Goal: Task Accomplishment & Management: Use online tool/utility

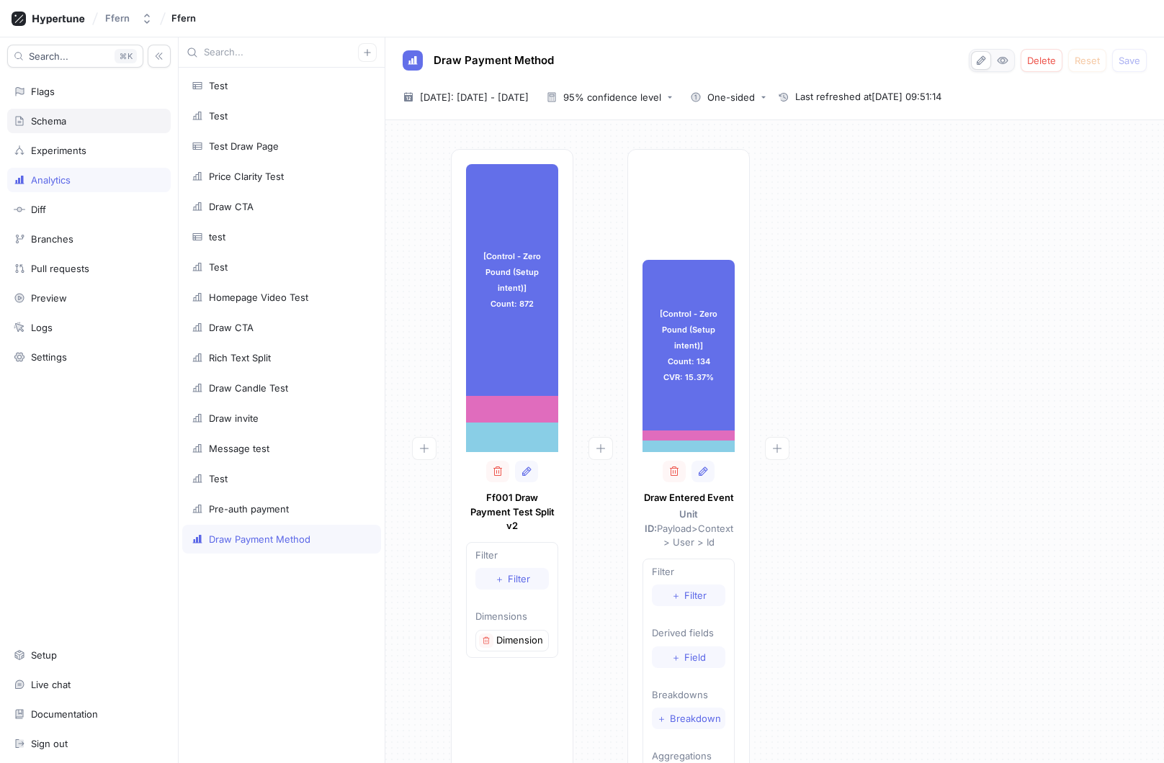
click at [94, 121] on div "Schema" at bounding box center [89, 121] width 151 height 12
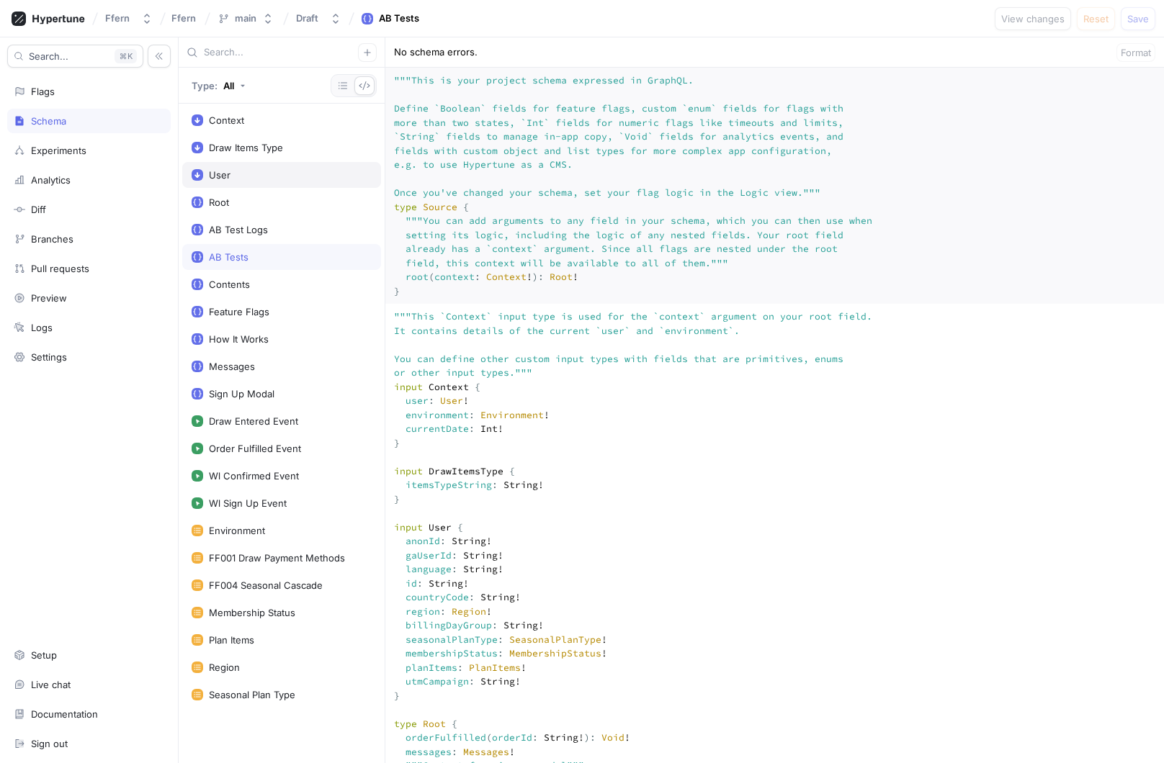
click at [284, 175] on div "User" at bounding box center [282, 175] width 180 height 12
type textarea "x"
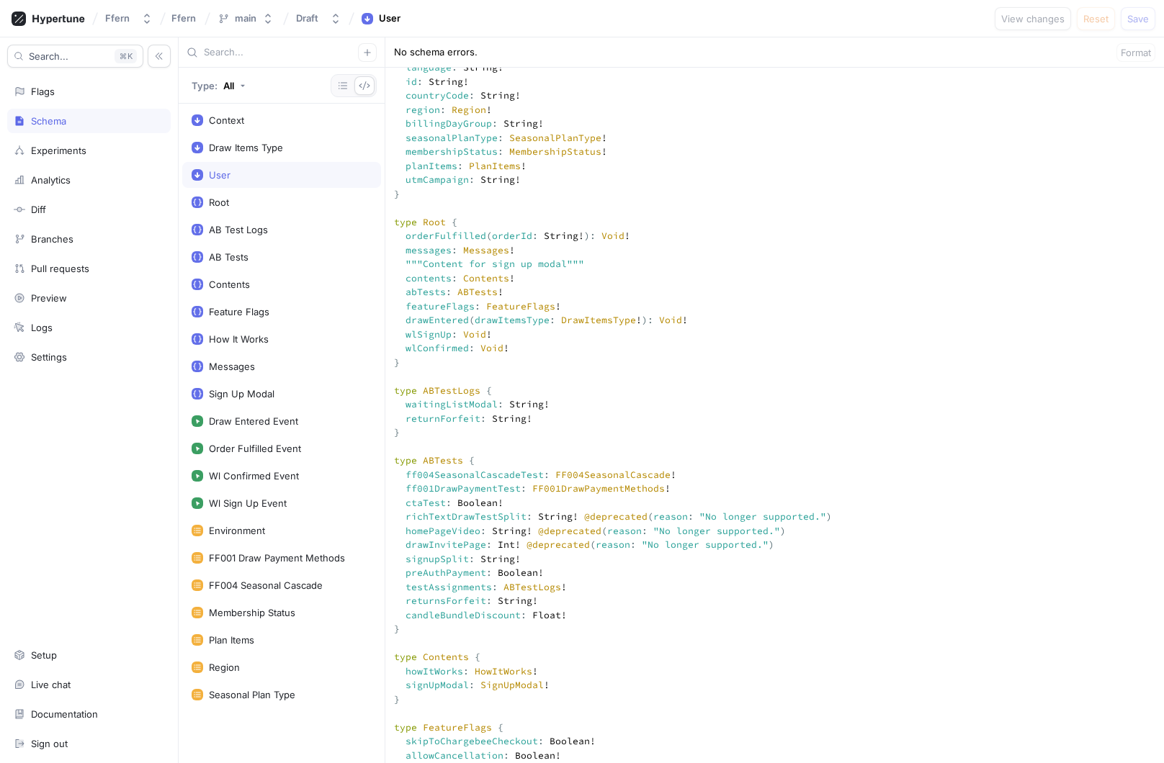
scroll to position [511, 0]
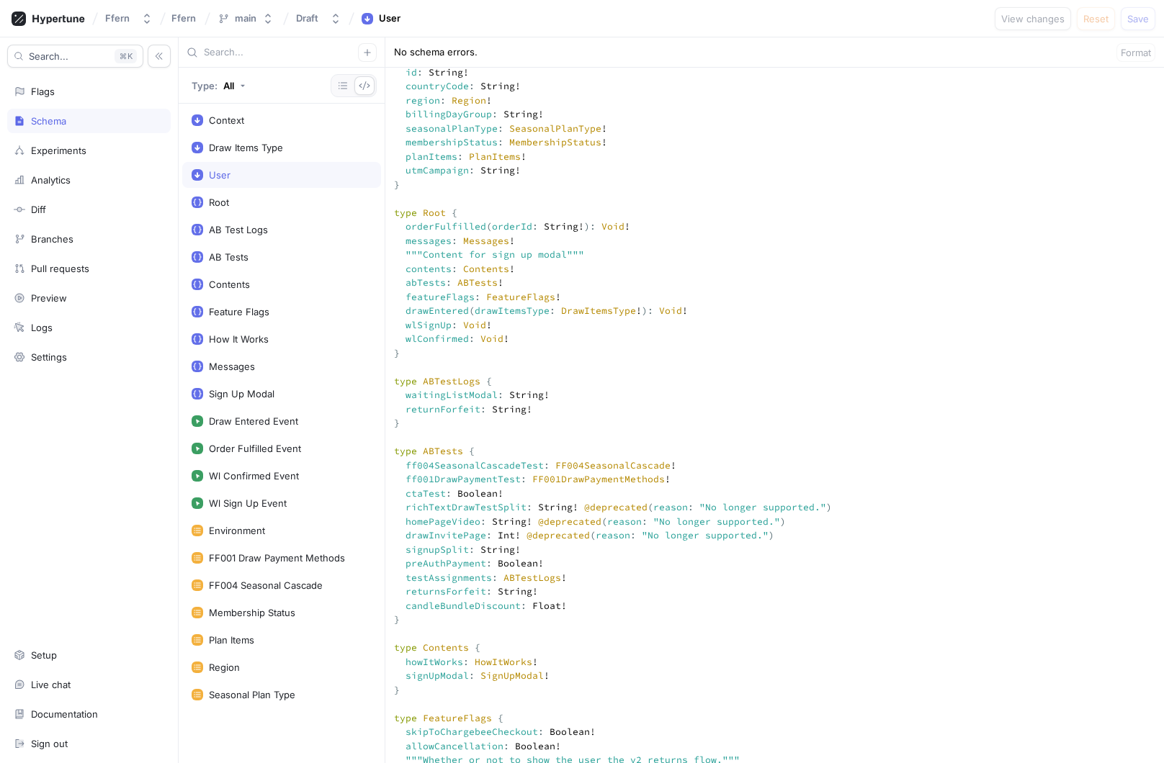
type textarea """" This `Context` input type is used for the `context` argument on your root f…"
type textarea "x"
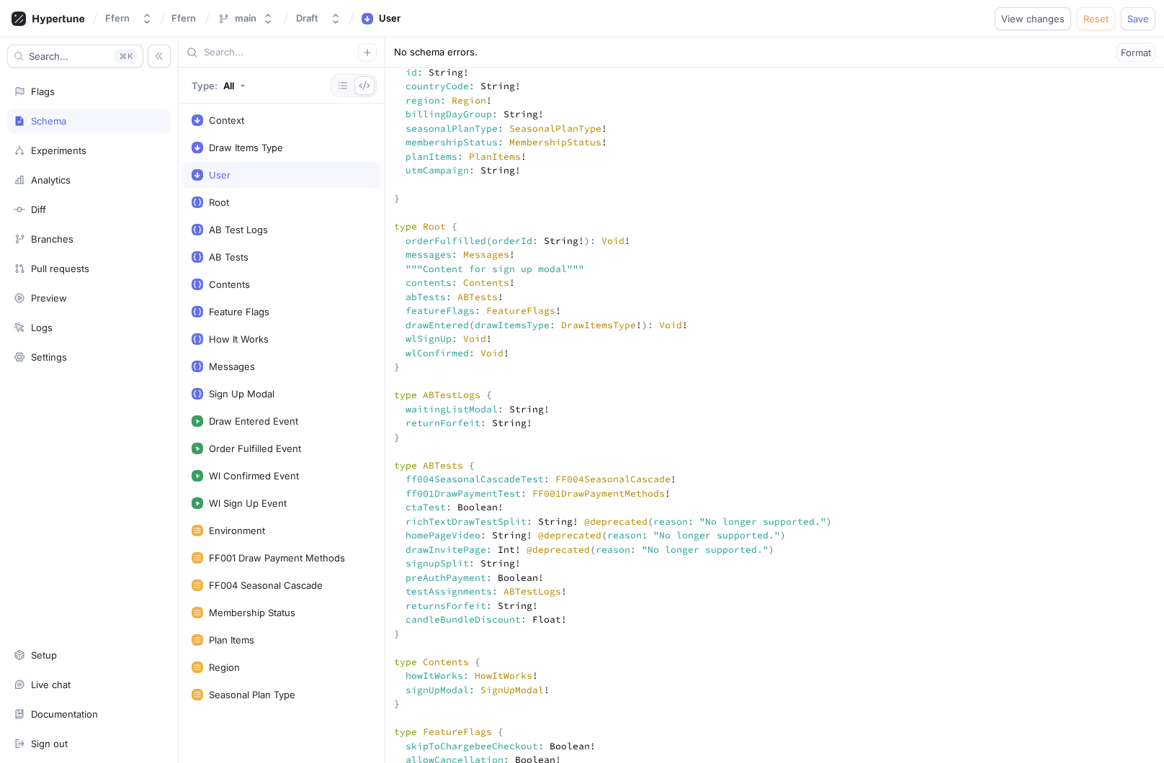
type textarea """" This `Context` input type is used for the `context` argument on your root f…"
type textarea "x"
type textarea """" This `Context` input type is used for the `context` argument on your root f…"
type textarea "x"
type textarea """" This `Context` input type is used for the `context` argument on your root f…"
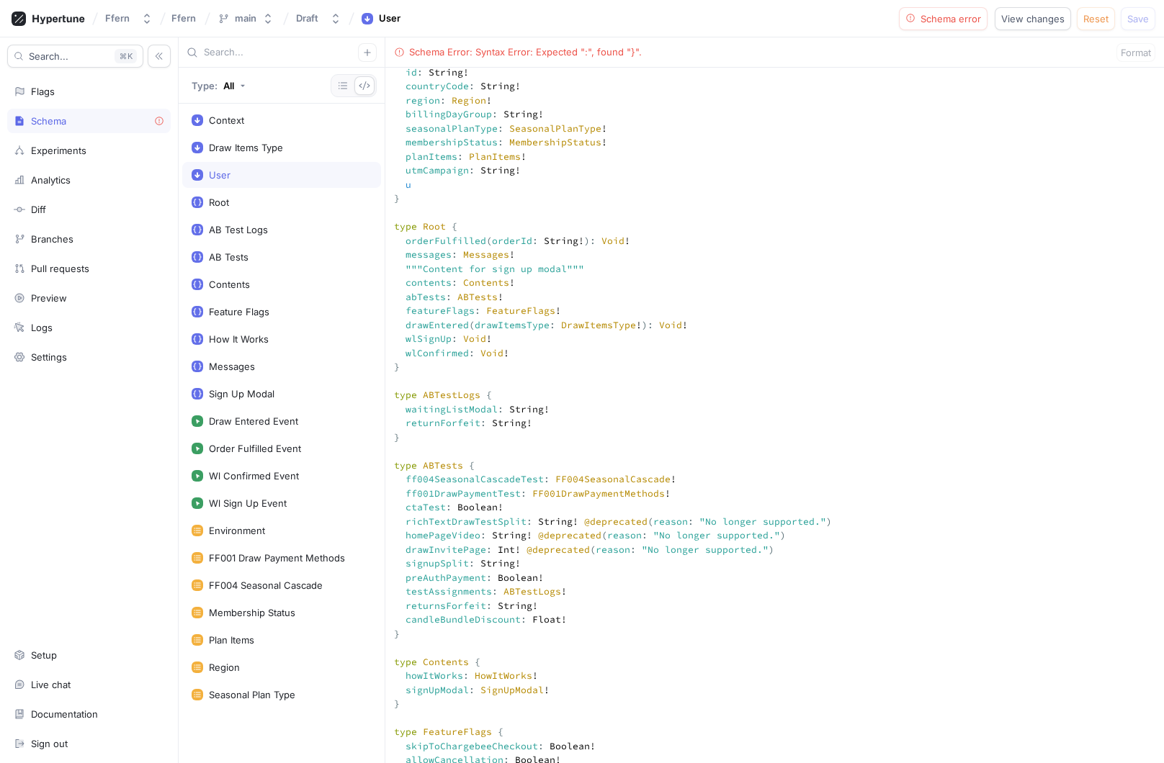
type textarea "x"
type textarea """" This `Context` input type is used for the `context` argument on your root f…"
type textarea "x"
type textarea """" This `Context` input type is used for the `context` argument on your root f…"
type textarea "x"
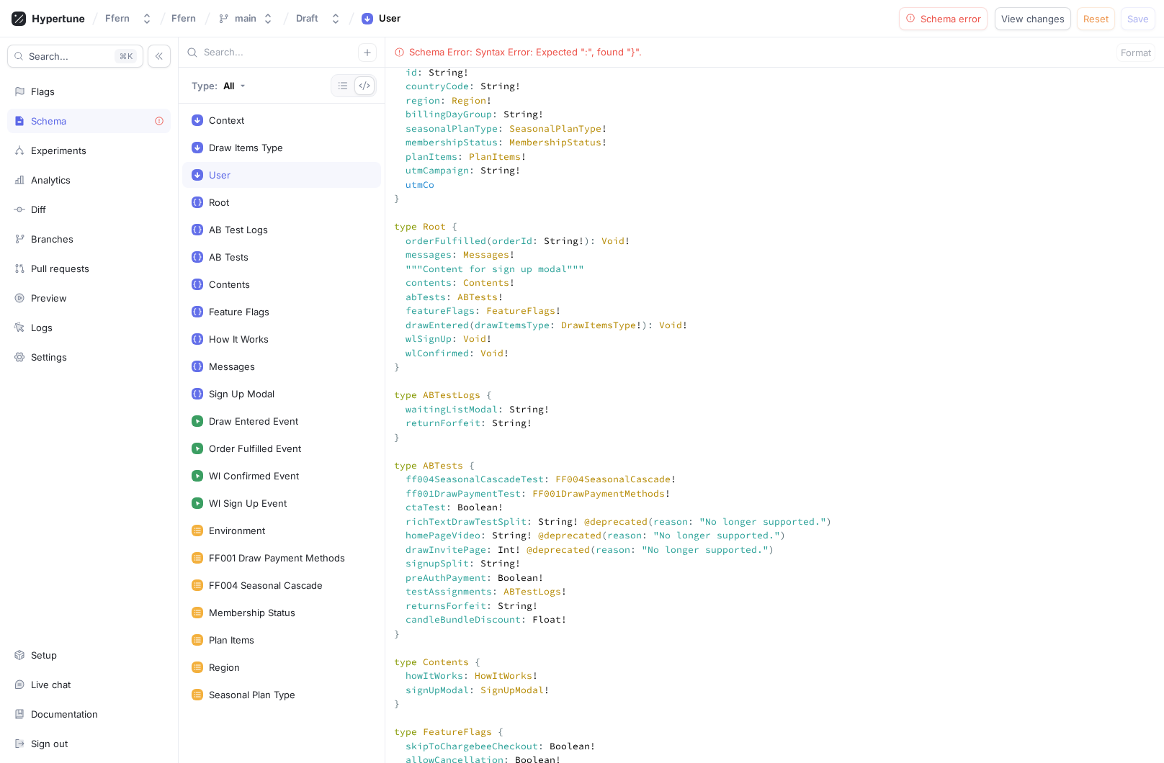
type textarea """" This `Context` input type is used for the `context` argument on your root f…"
type textarea "x"
type textarea """" This `Context` input type is used for the `context` argument on your root f…"
type textarea "x"
type textarea """" This `Context` input type is used for the `context` argument on your root f…"
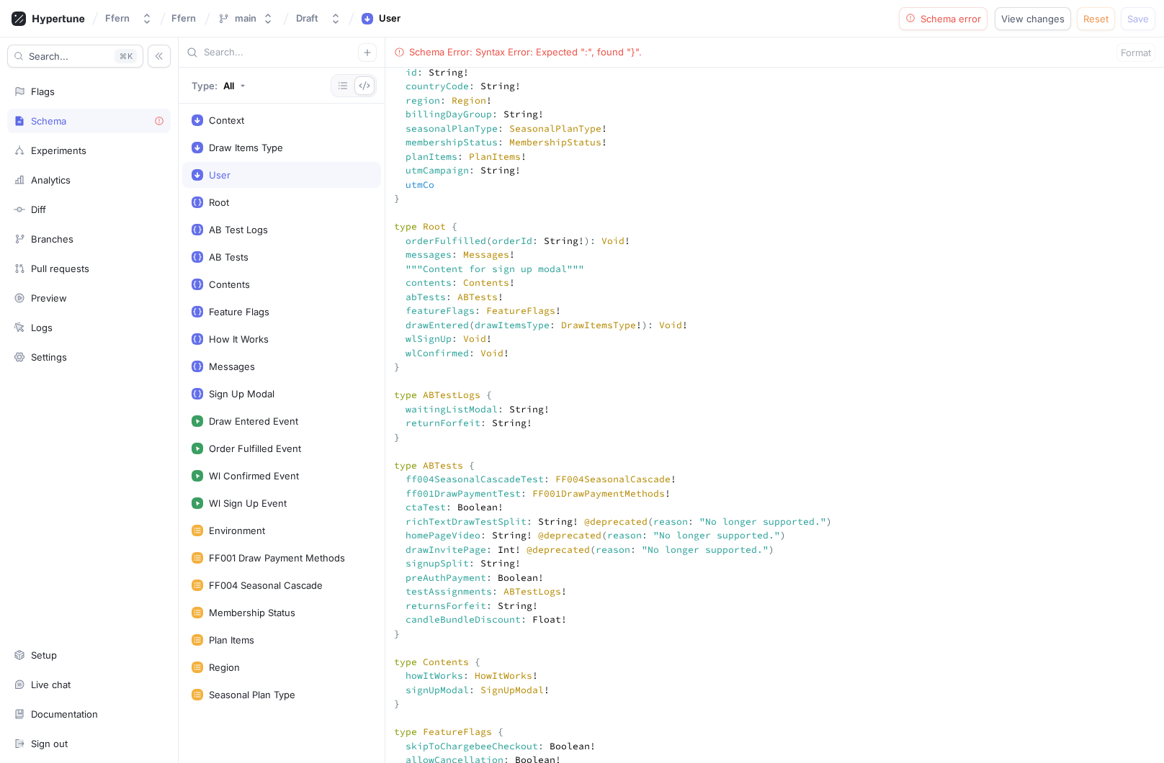
type textarea "x"
type textarea """" This `Context` input type is used for the `context` argument on your root f…"
type textarea "x"
type textarea """" This `Context` input type is used for the `context` argument on your root f…"
type textarea "x"
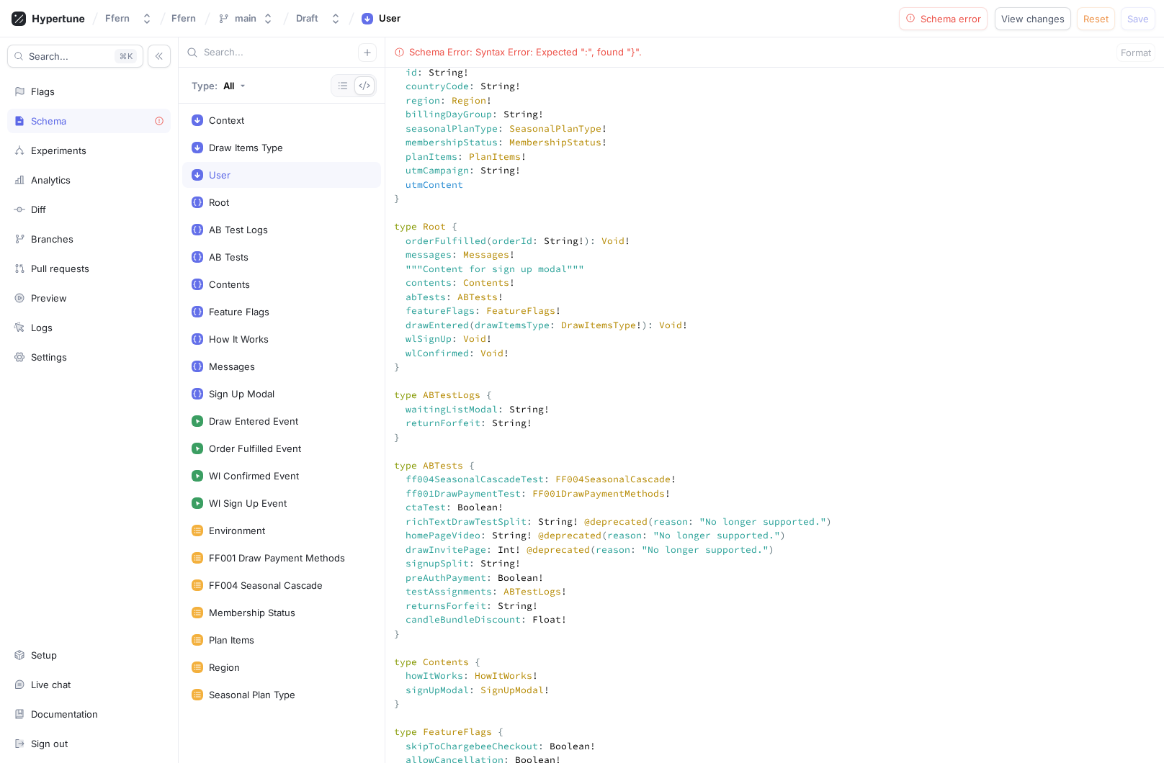
type textarea """" This `Context` input type is used for the `context` argument on your root f…"
type textarea "x"
type textarea """" This `Context` input type is used for the `context` argument on your root f…"
type textarea "x"
type textarea """" This `Context` input type is used for the `context` argument on your root f…"
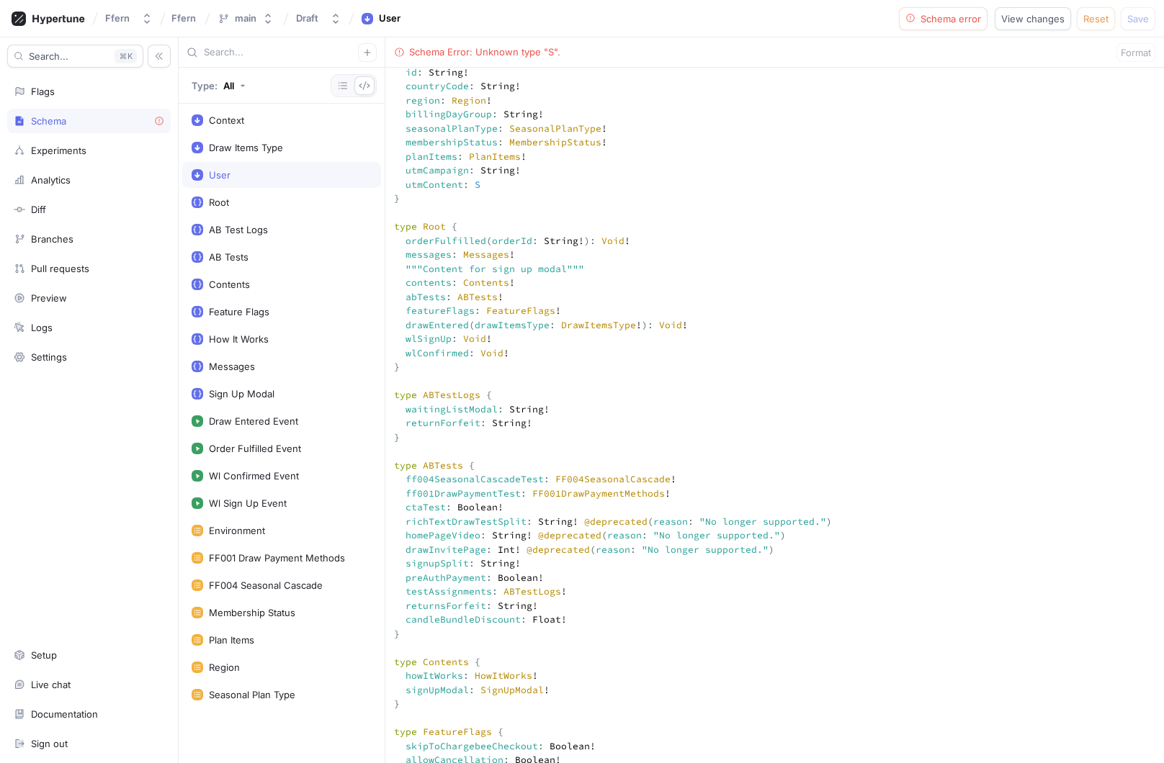
type textarea "x"
type textarea """" This `Context` input type is used for the `context` argument on your root f…"
type textarea "x"
type textarea """" This `Context` input type is used for the `context` argument on your root f…"
type textarea "x"
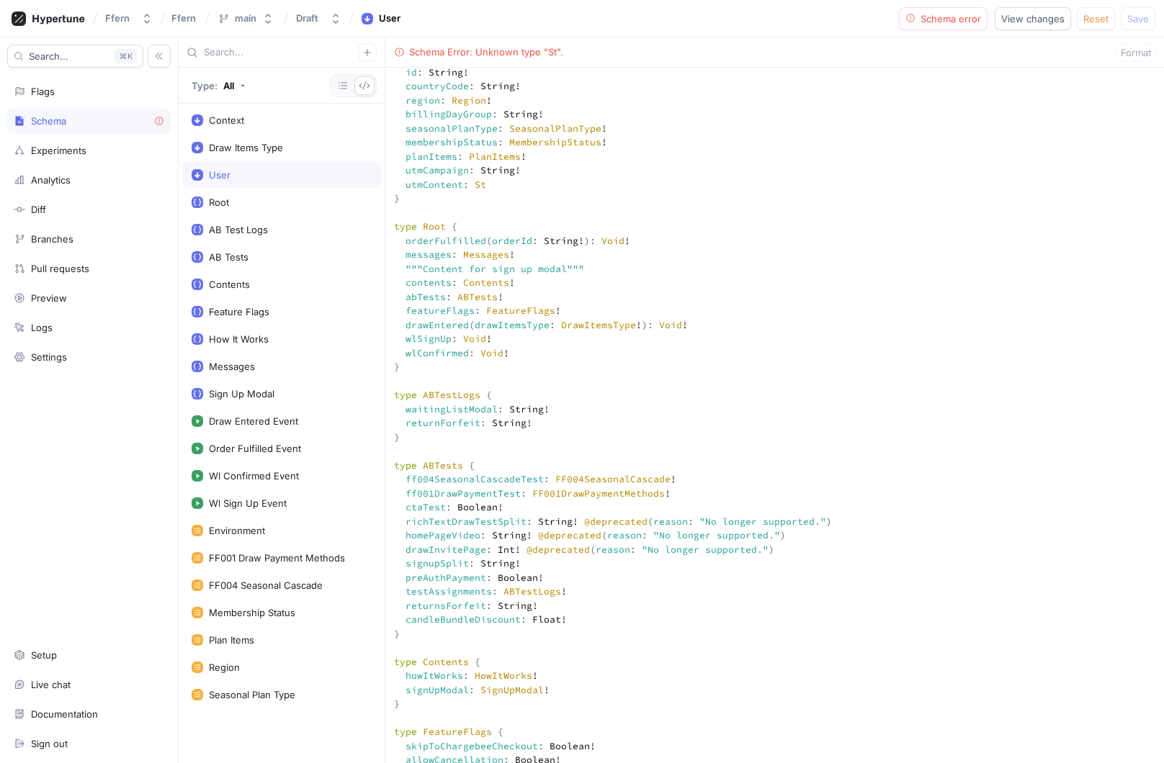
type textarea """" This `Context` input type is used for the `context` argument on your root f…"
type textarea "x"
type textarea """" This `Context` input type is used for the `context` argument on your root f…"
type textarea "x"
type textarea """" This `Context` input type is used for the `context` argument on your root f…"
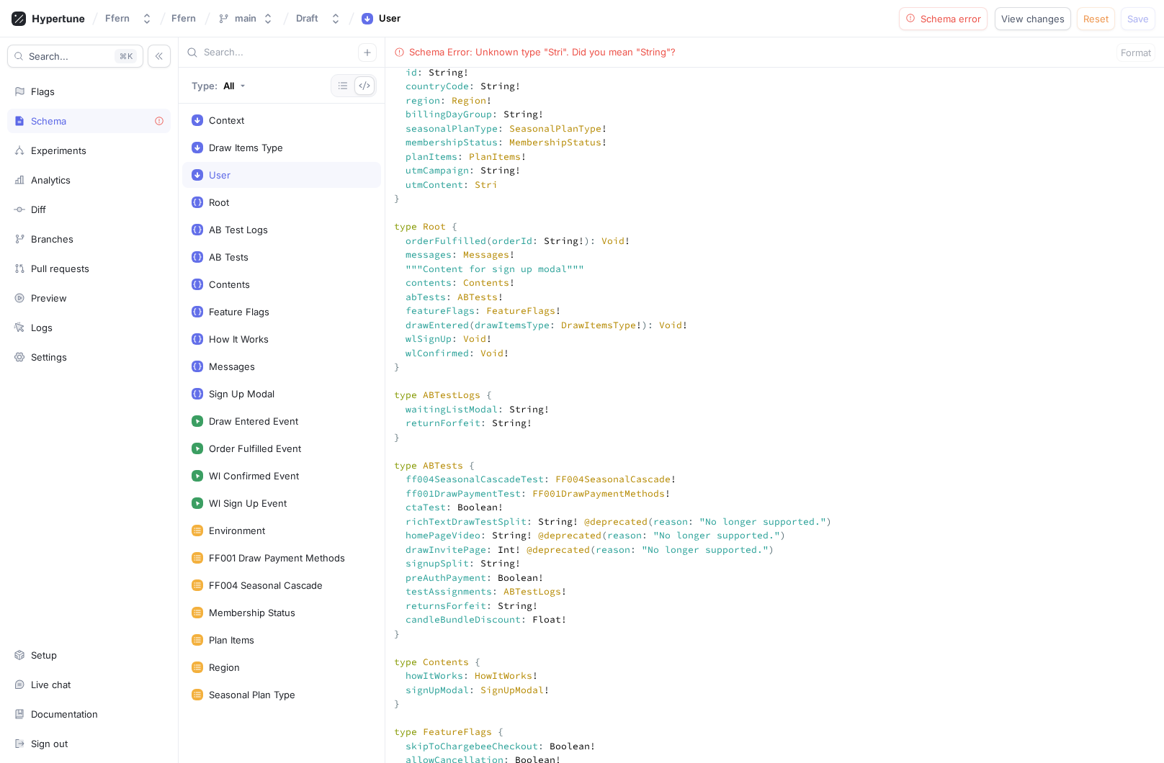
type textarea "x"
type textarea """" This `Context` input type is used for the `context` argument on your root f…"
type textarea "x"
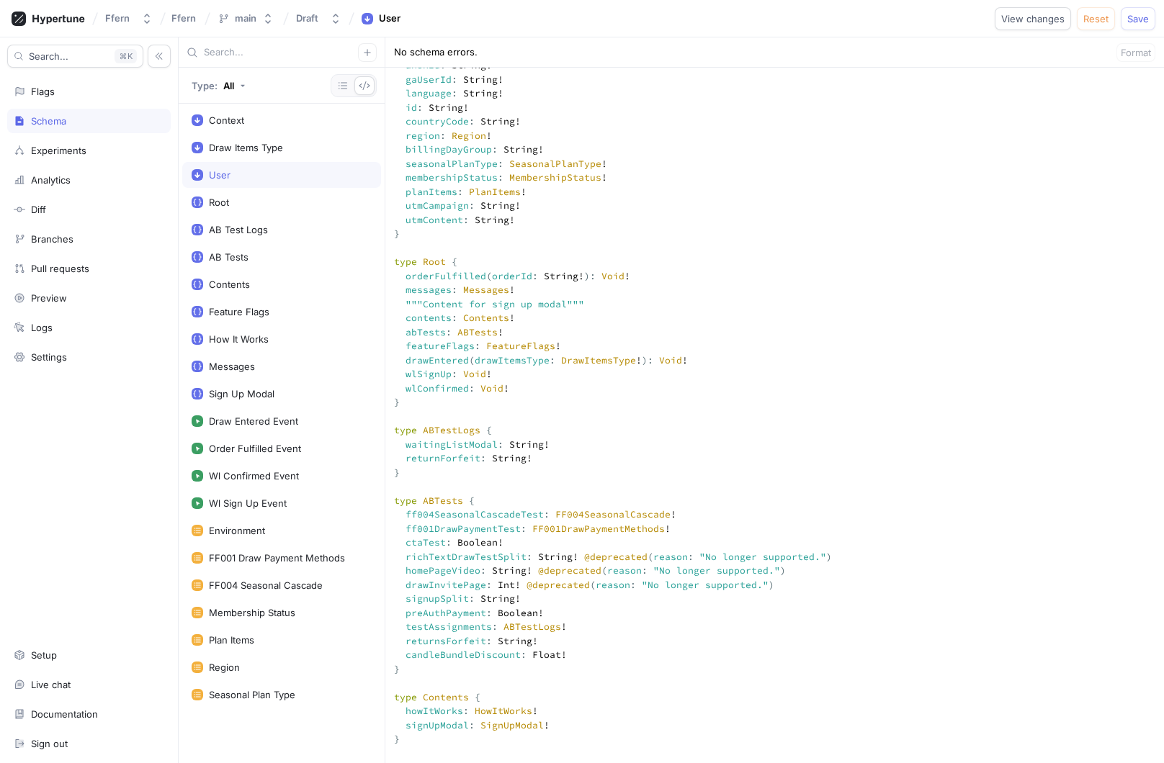
scroll to position [473, 0]
type textarea """" This `Context` input type is used for the `context` argument on your root f…"
click at [1139, 25] on button "Save" at bounding box center [1138, 18] width 35 height 23
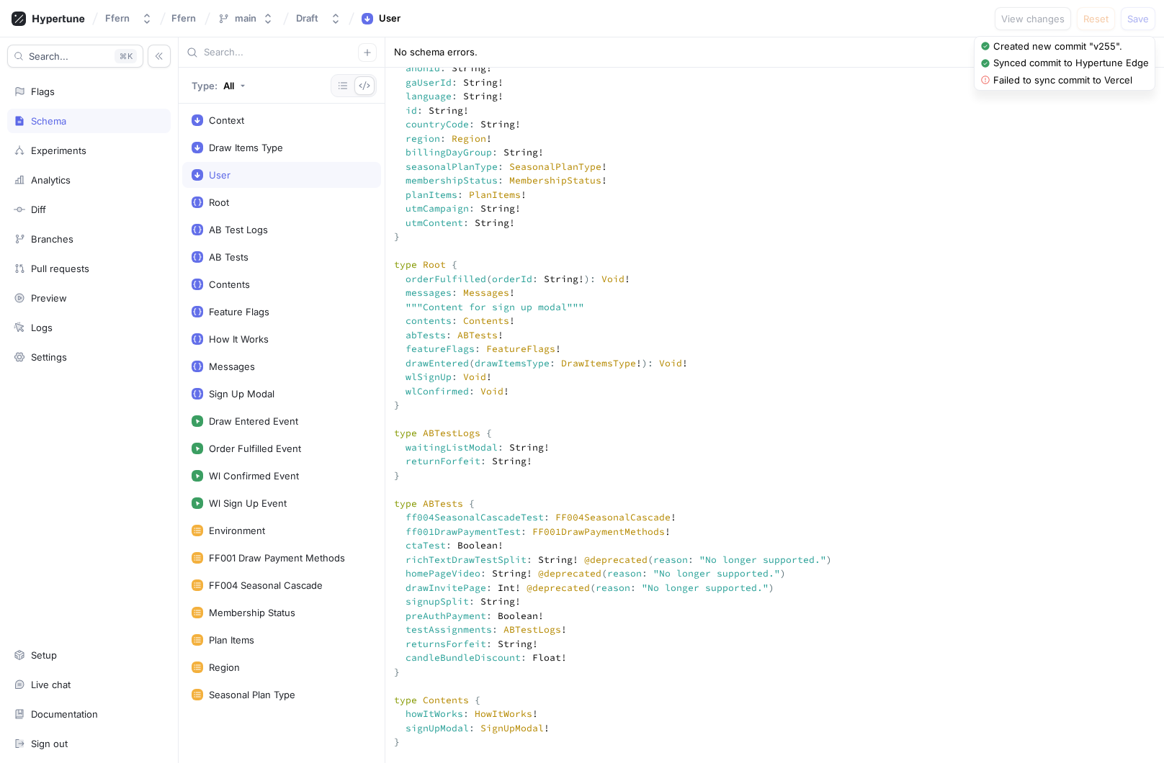
type textarea "x"
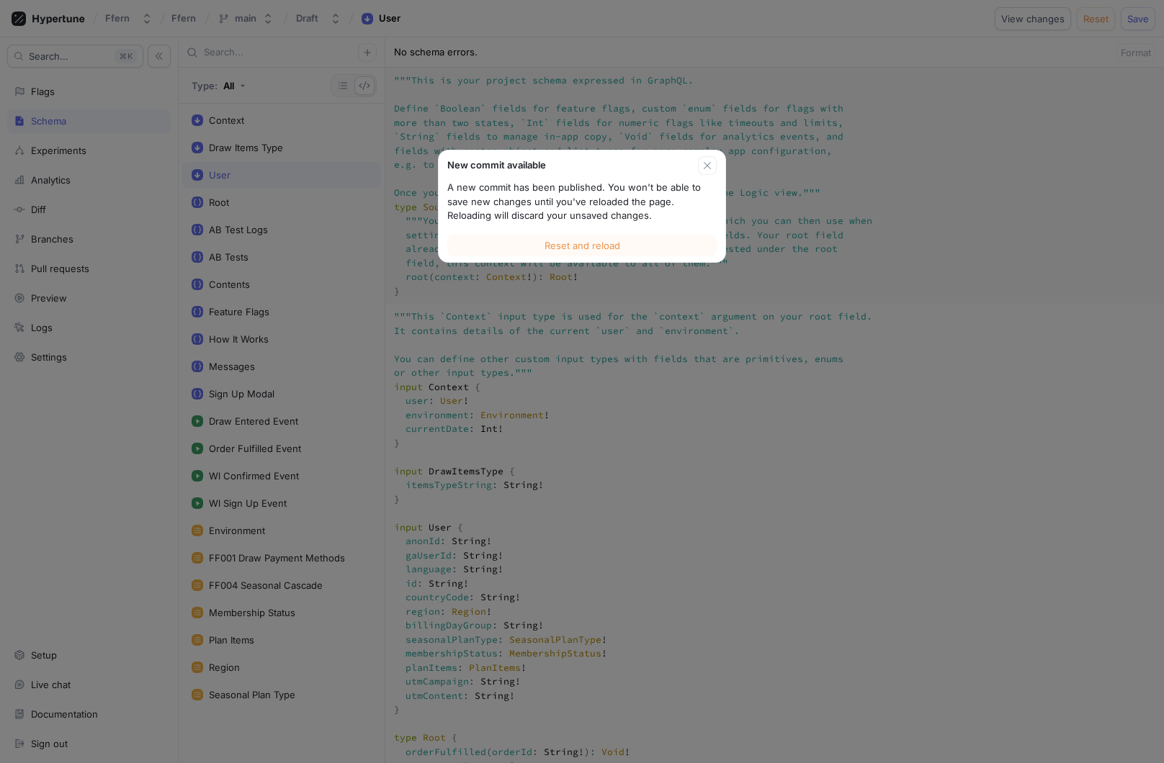
scroll to position [454, 0]
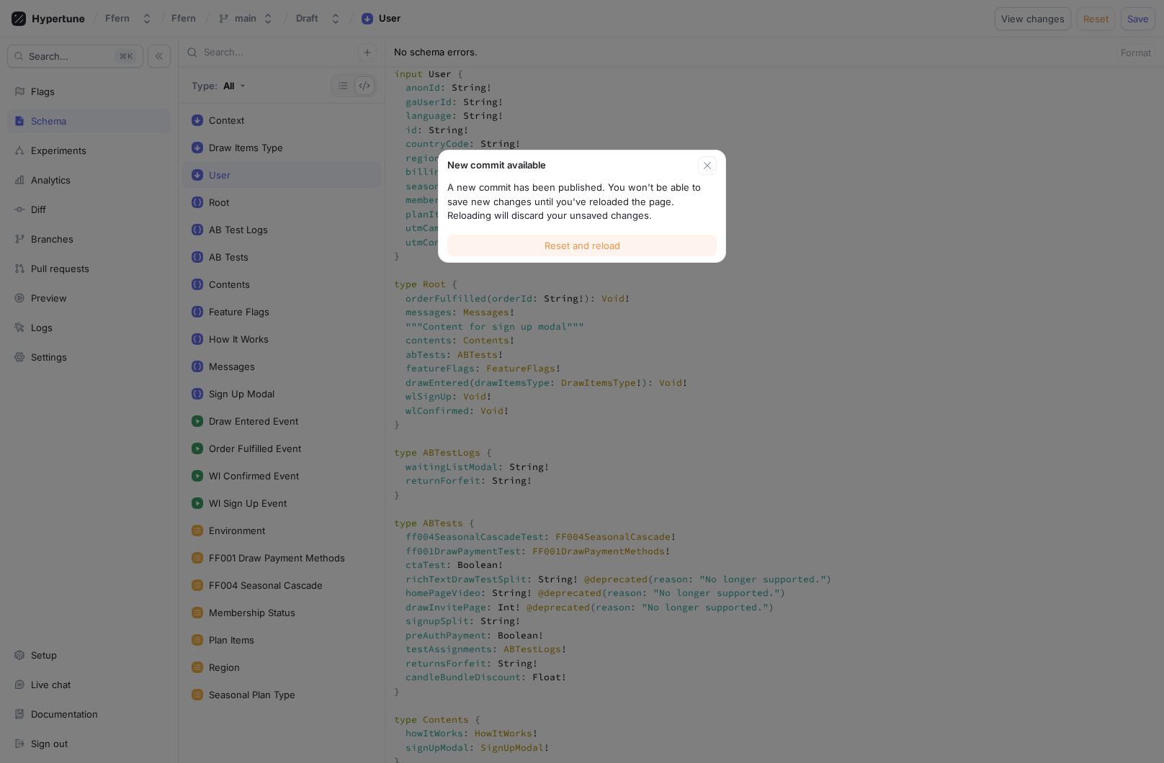
click at [597, 241] on span "Reset and reload" at bounding box center [583, 245] width 76 height 9
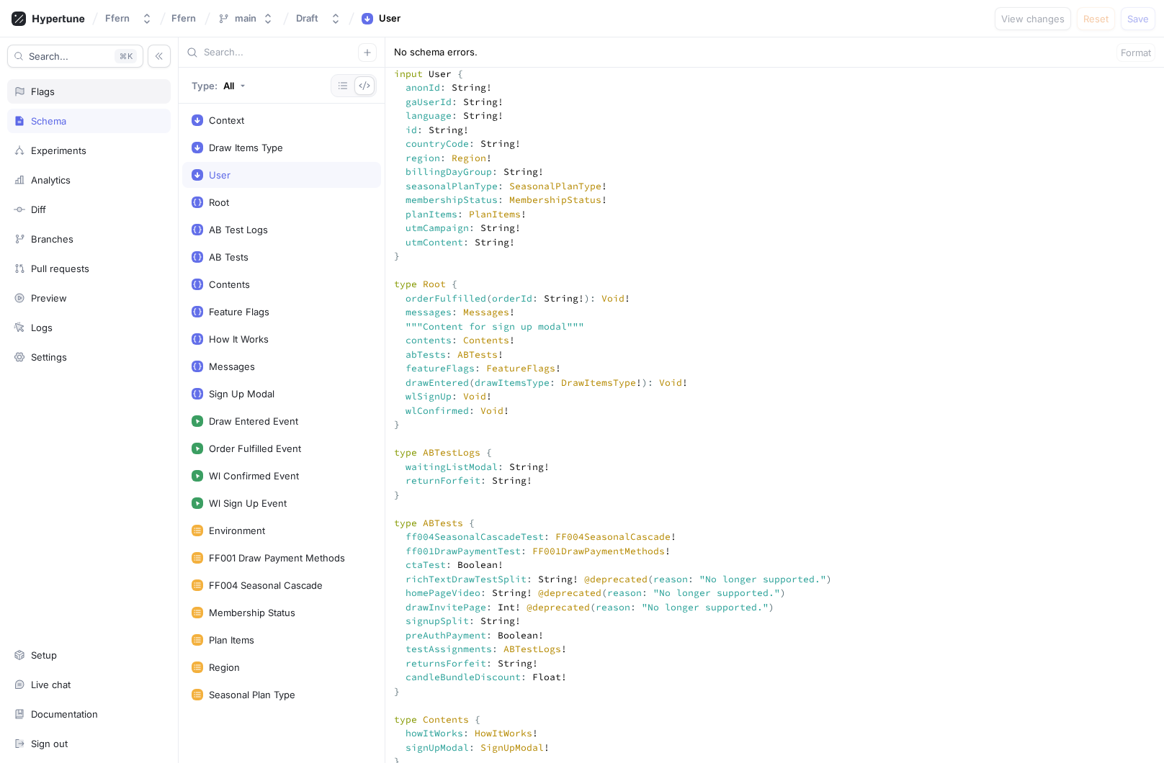
click at [98, 91] on div "Flags" at bounding box center [89, 92] width 151 height 12
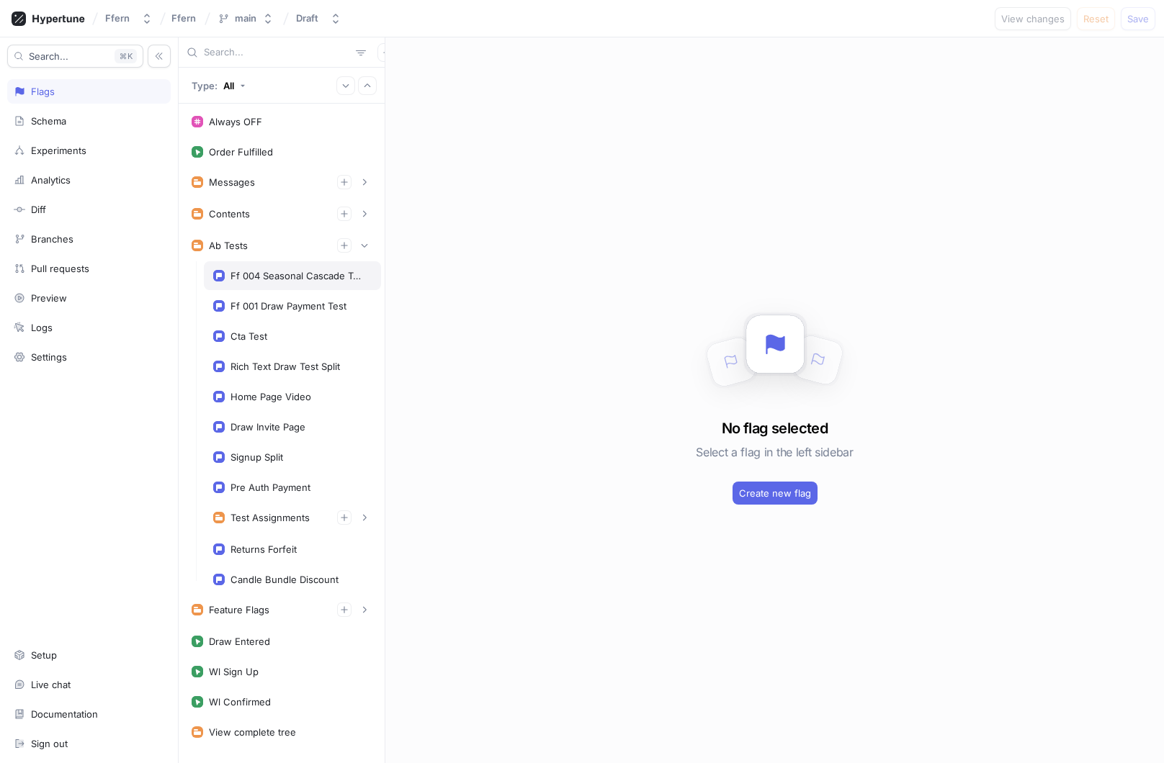
click at [309, 270] on div "Ff 004 Seasonal Cascade Test" at bounding box center [297, 276] width 135 height 12
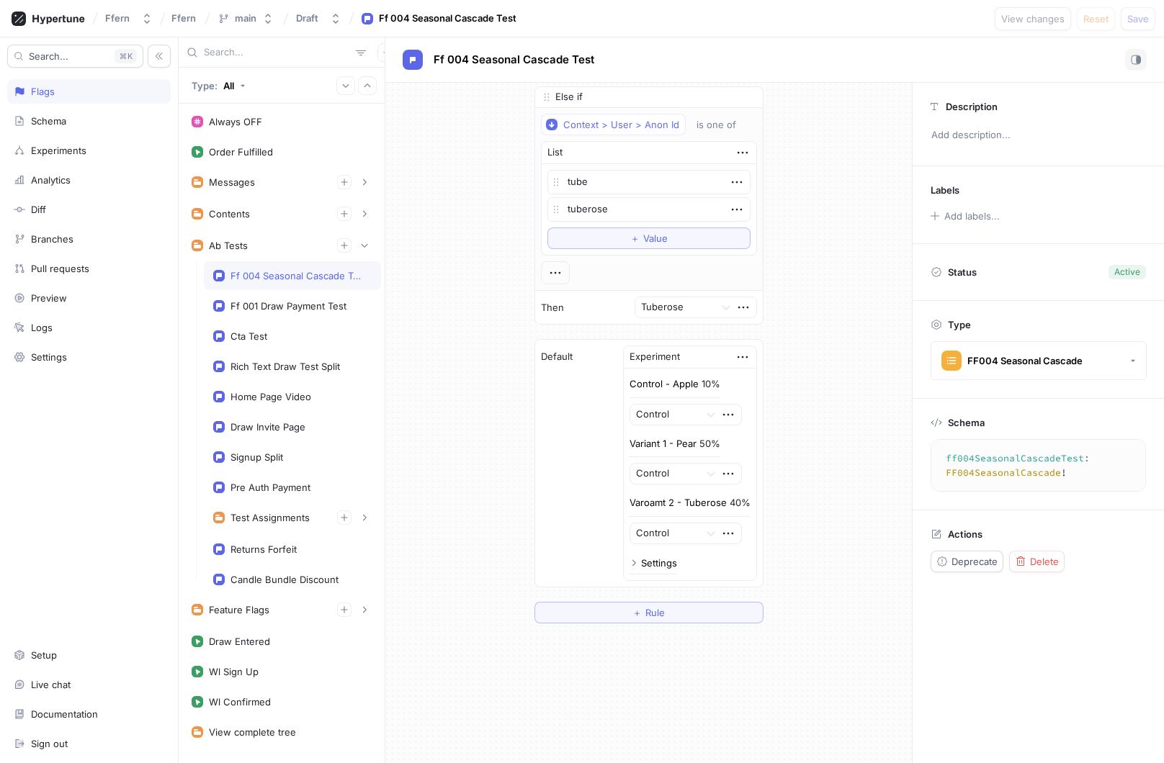
scroll to position [393, 0]
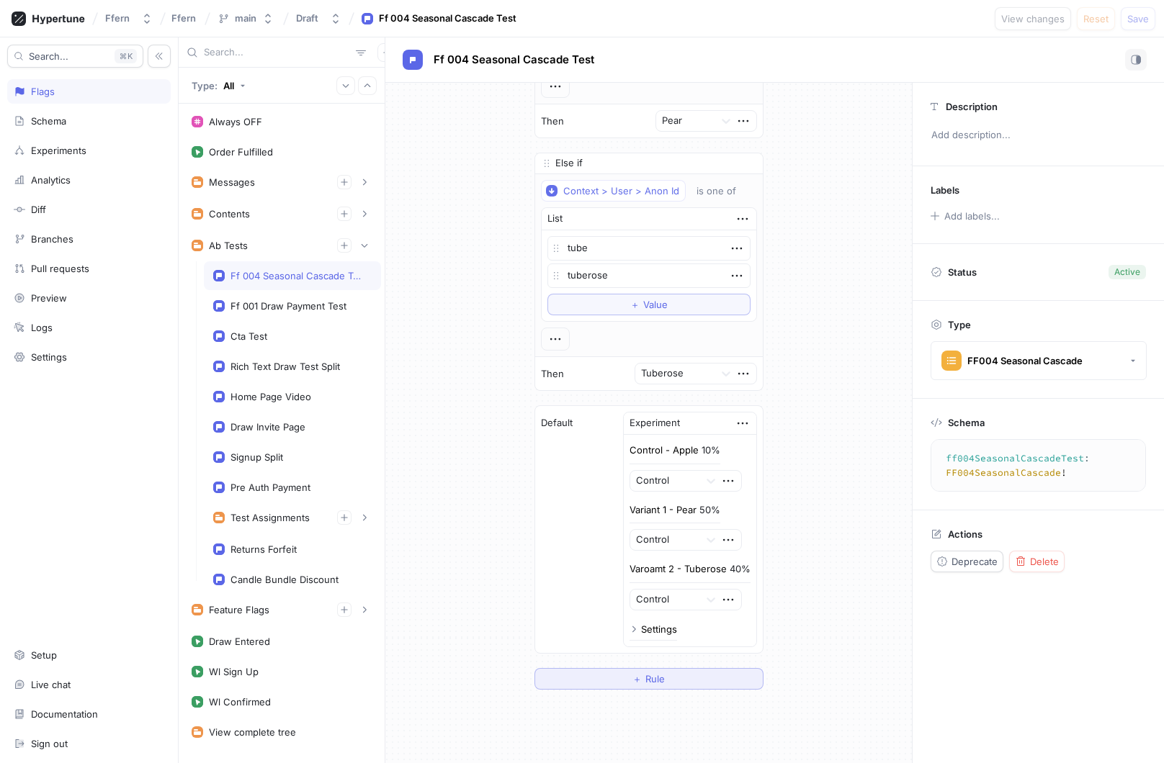
click at [646, 675] on span "Rule" at bounding box center [654, 679] width 19 height 9
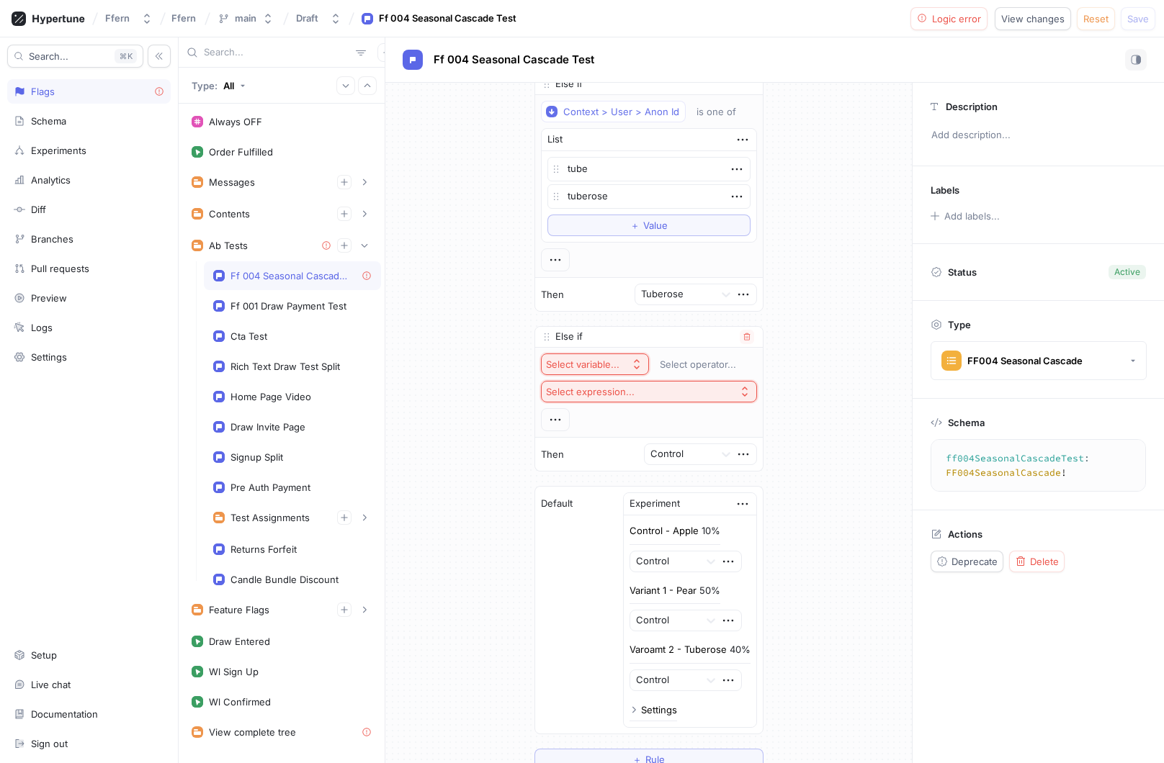
scroll to position [493, 0]
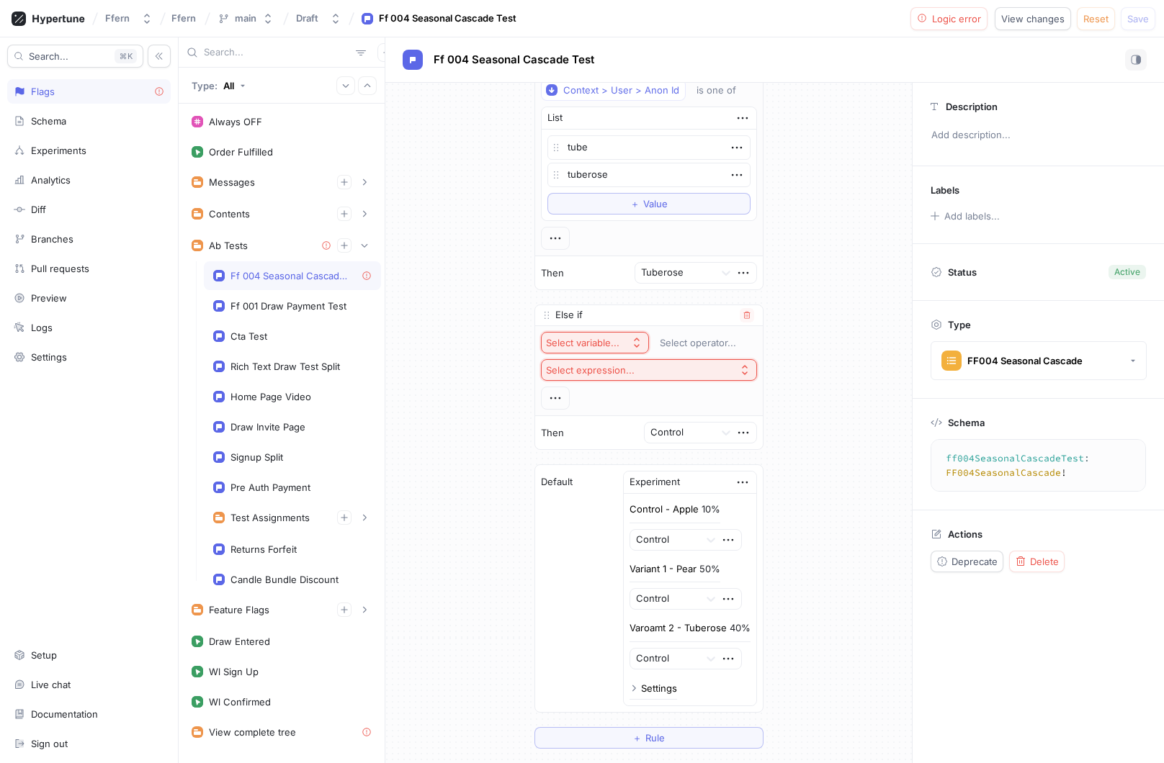
type textarea "x"
click at [627, 346] on button "Select variable..." at bounding box center [595, 343] width 108 height 22
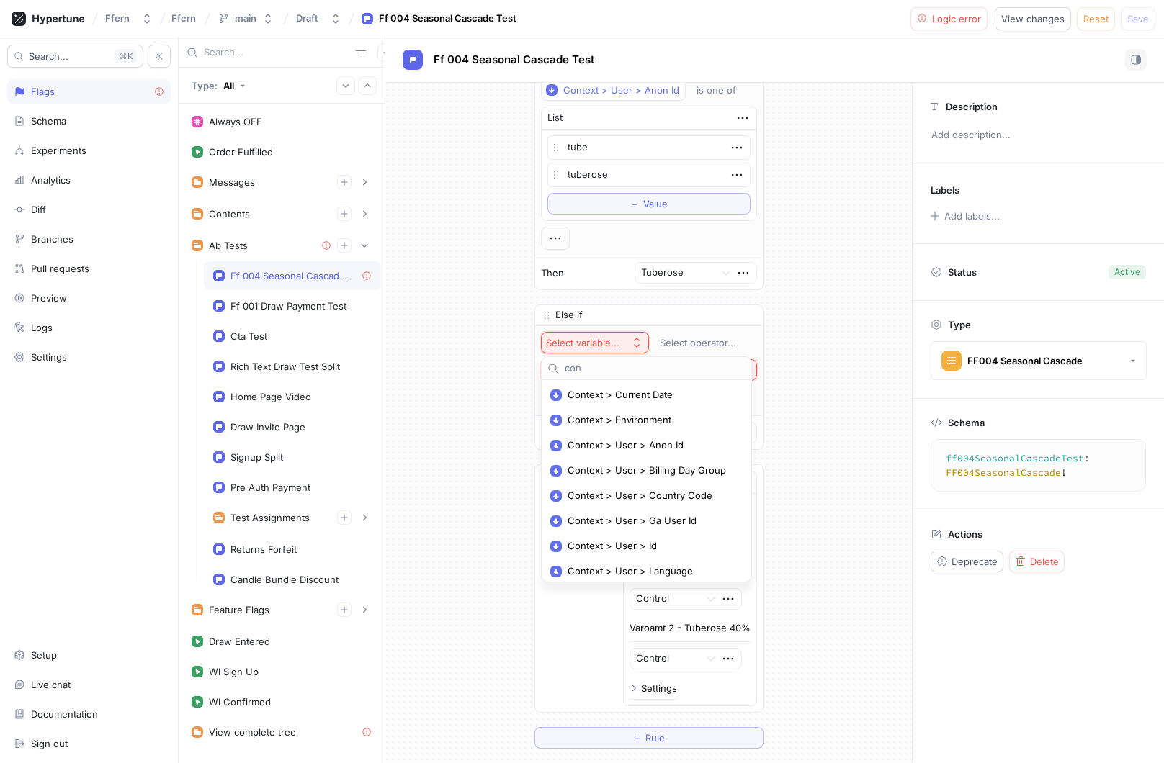
type input "cont"
type textarea "x"
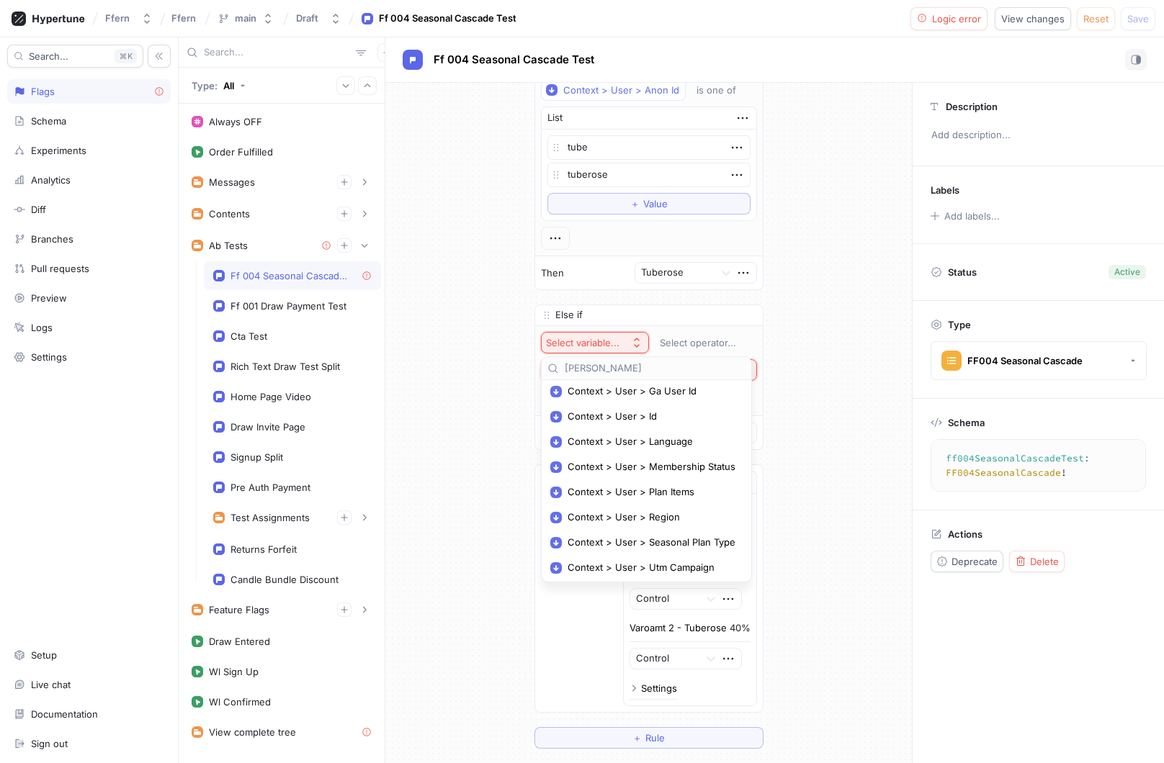
scroll to position [206, 0]
type input "[PERSON_NAME]"
click at [683, 514] on span "Context > User > Utm Content" at bounding box center [652, 517] width 168 height 12
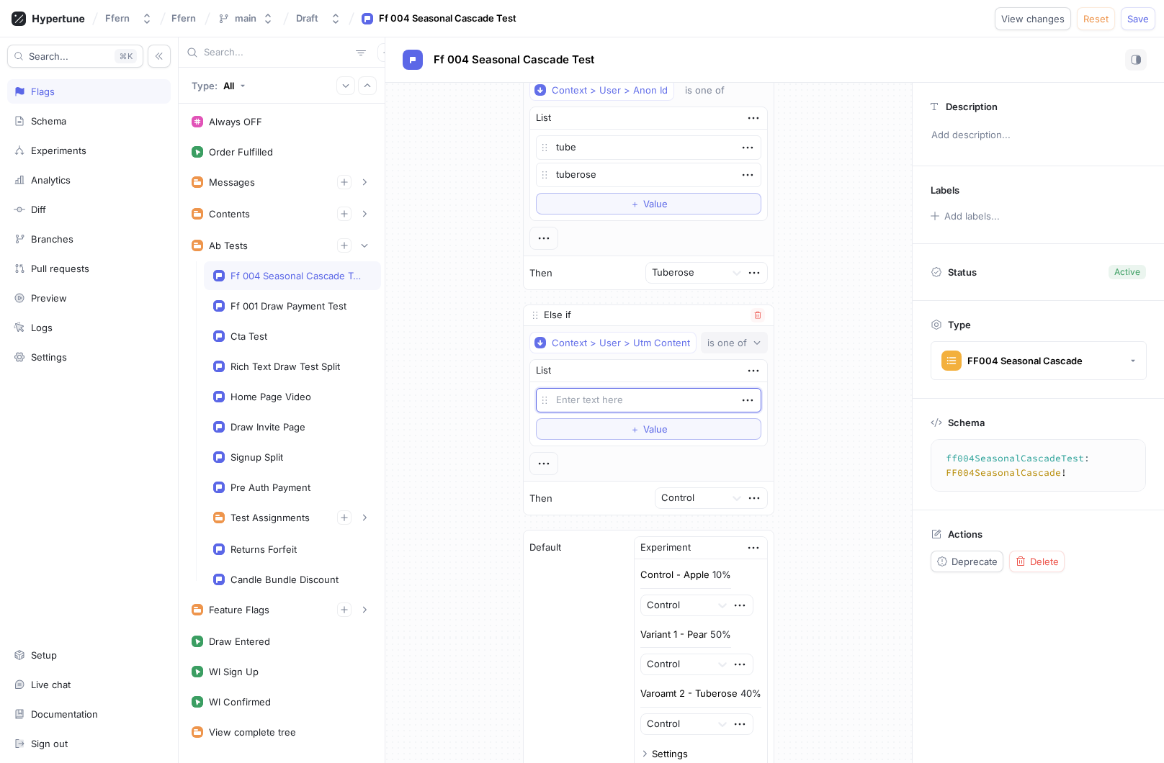
click at [723, 341] on div "is one of" at bounding box center [727, 343] width 40 height 12
click at [774, 532] on div "contains" at bounding box center [787, 542] width 169 height 24
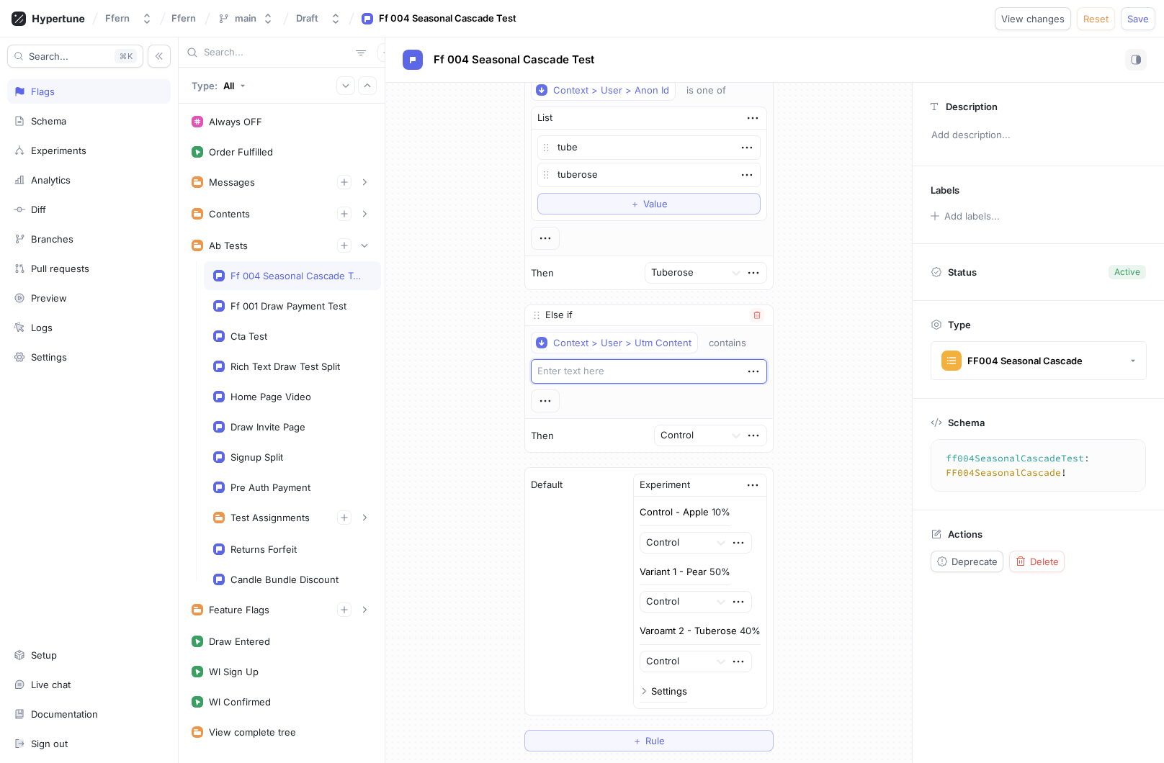
type textarea "x"
type textarea "_"
type textarea "x"
type textarea "_"
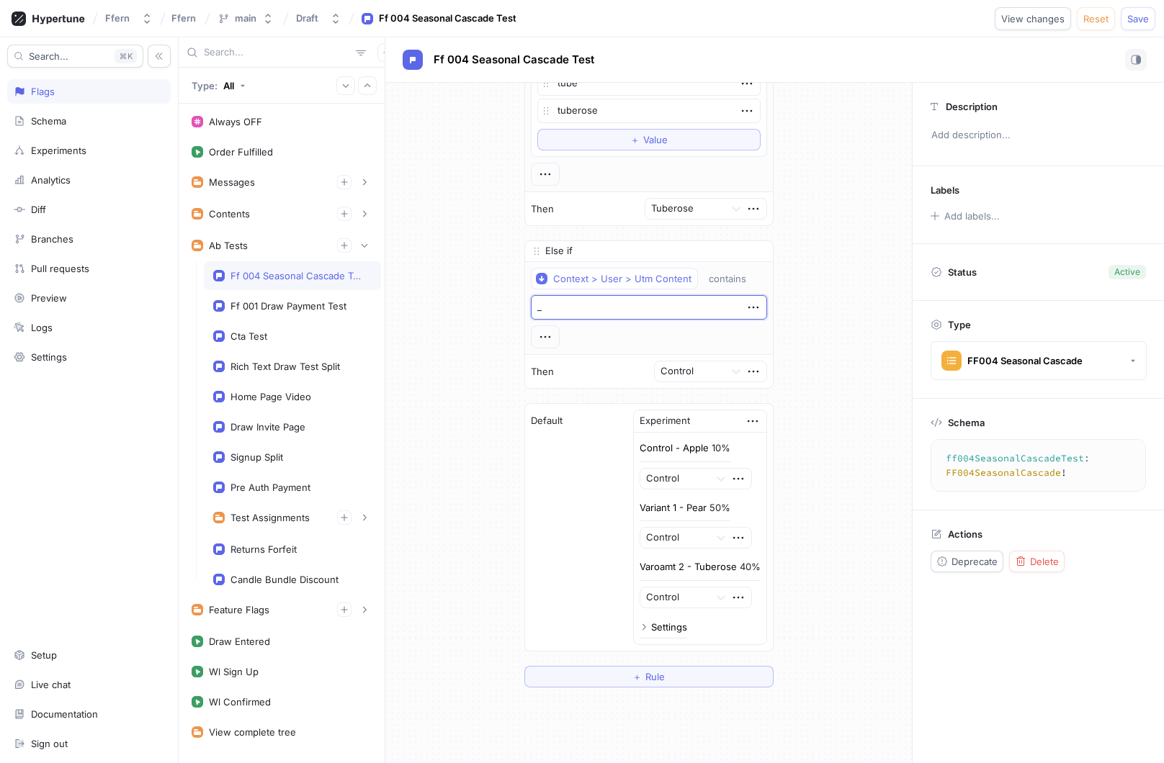
scroll to position [547, 0]
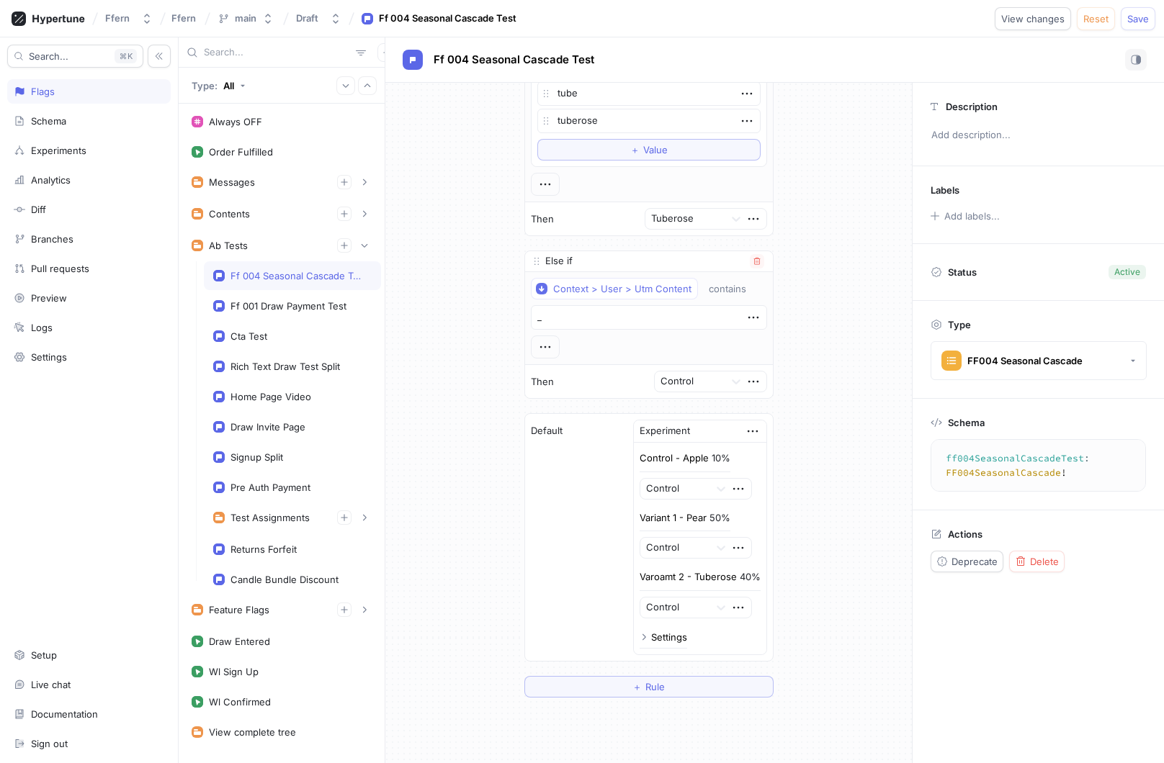
click at [712, 350] on div "Context > User > Utm Content contains _" at bounding box center [649, 318] width 236 height 81
click at [552, 347] on icon "button" at bounding box center [545, 347] width 16 height 16
click at [613, 431] on p "Insert experiment" at bounding box center [599, 436] width 79 height 14
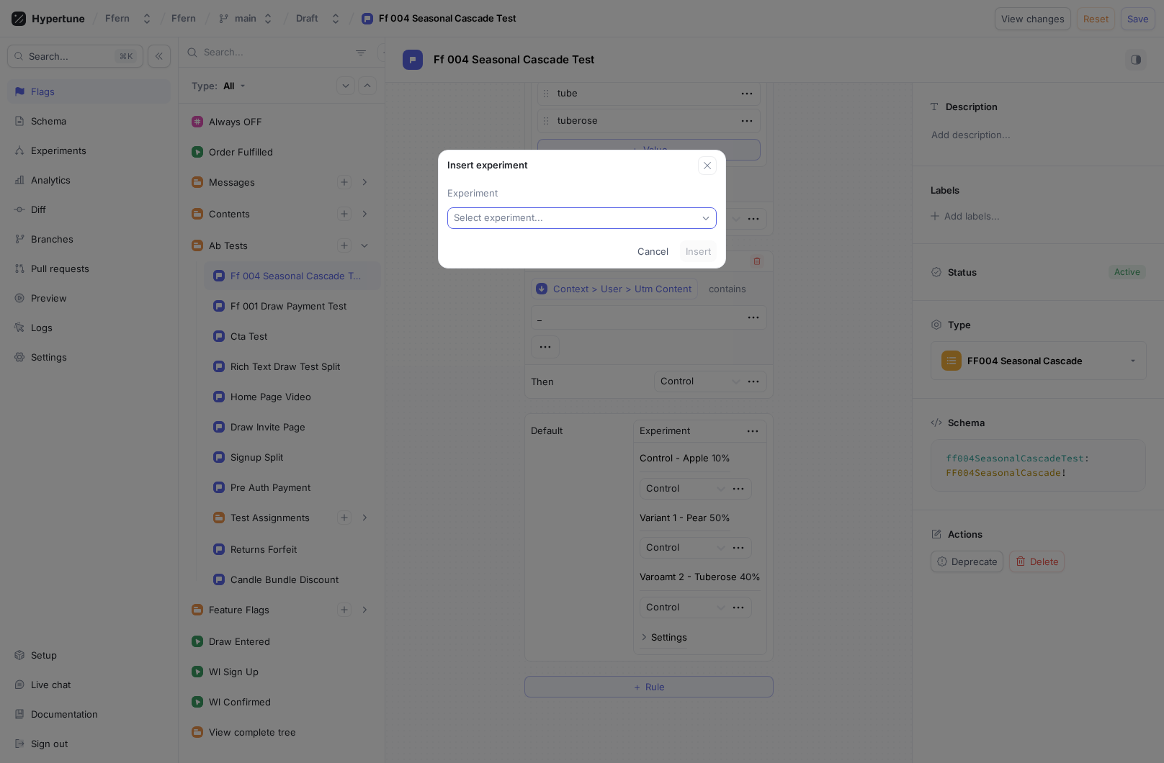
click at [593, 218] on button "Select experiment..." at bounding box center [581, 218] width 269 height 22
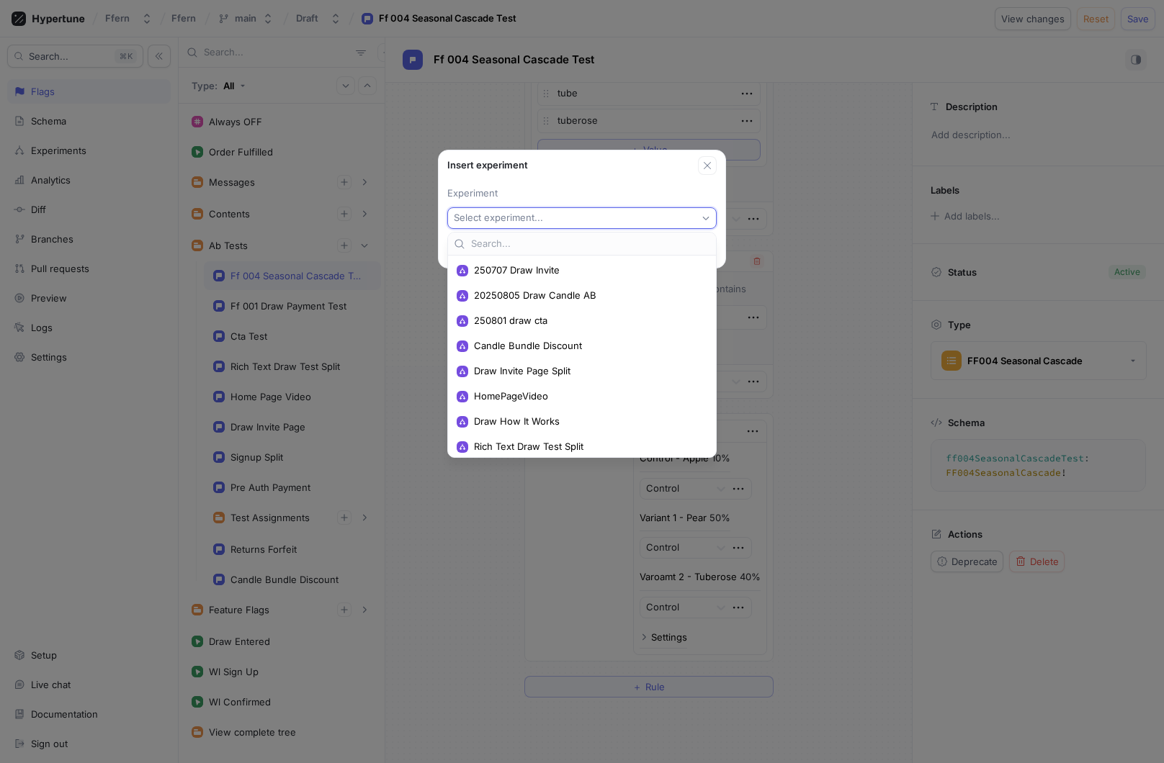
type textarea "x"
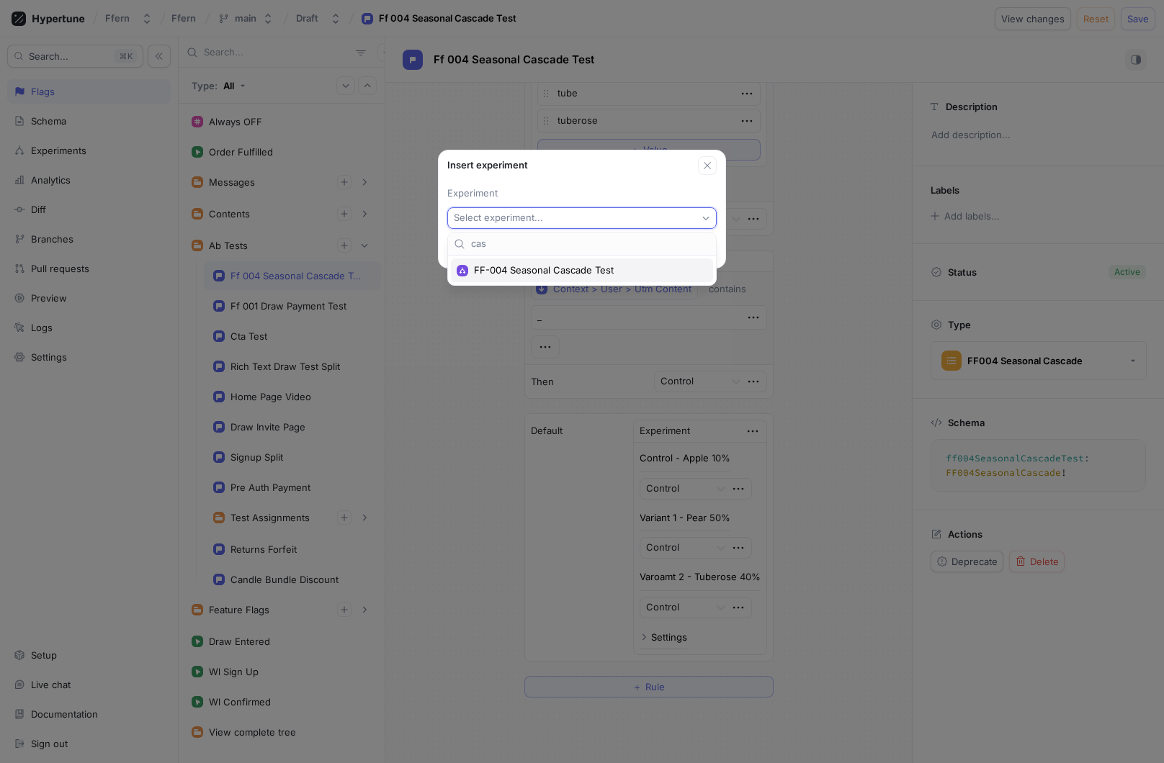
type input "cas"
click at [602, 261] on div "FF-004 Seasonal Cascade Test" at bounding box center [582, 271] width 262 height 24
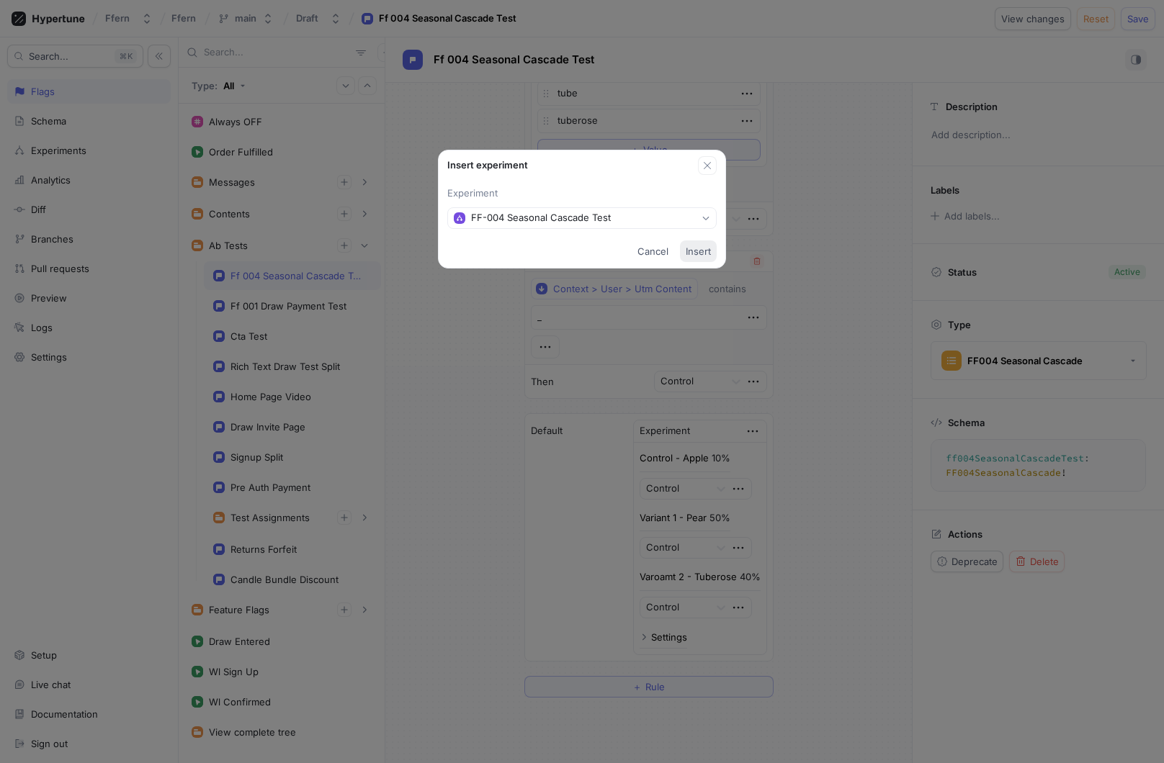
click at [692, 256] on span "Insert" at bounding box center [698, 251] width 25 height 9
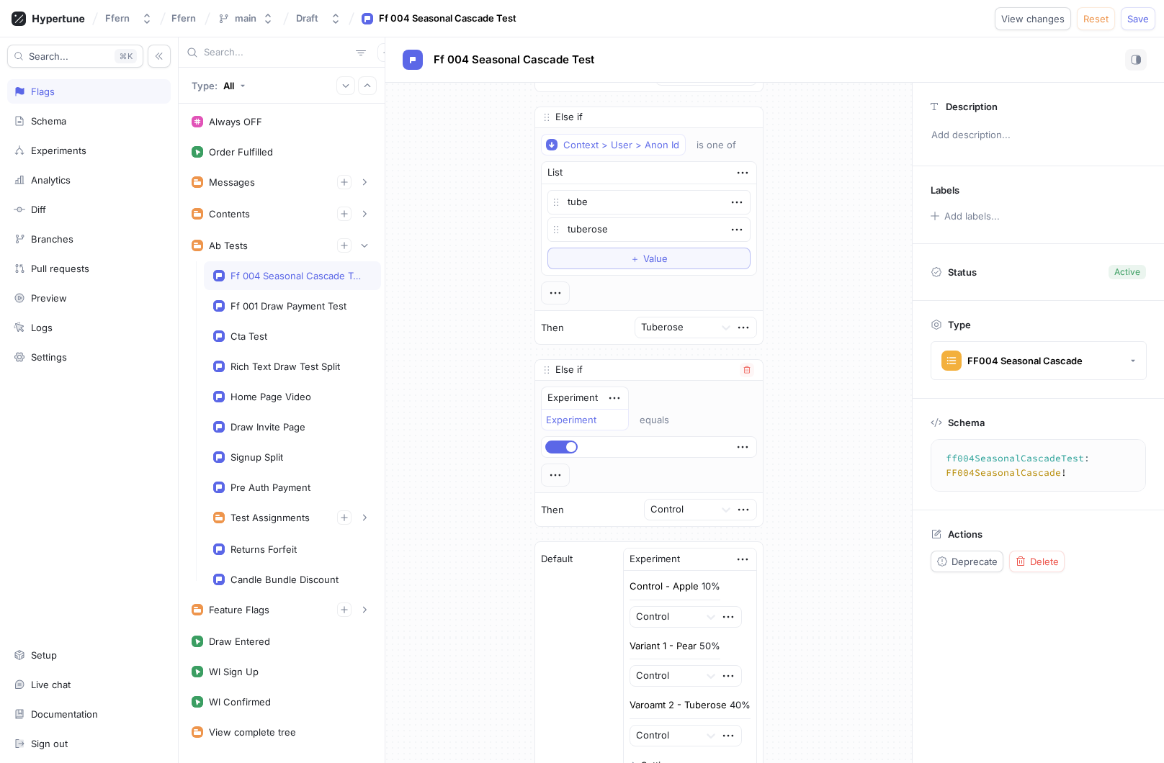
scroll to position [420, 0]
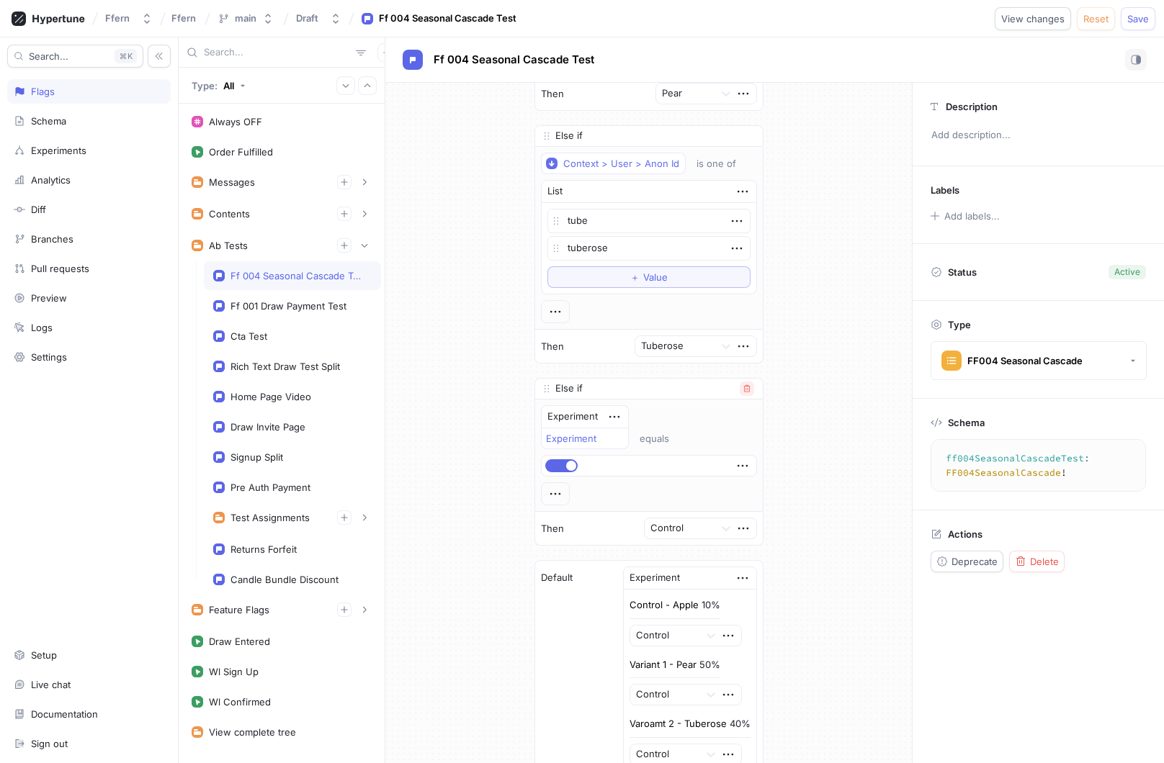
click at [746, 392] on icon "button" at bounding box center [746, 388] width 6 height 7
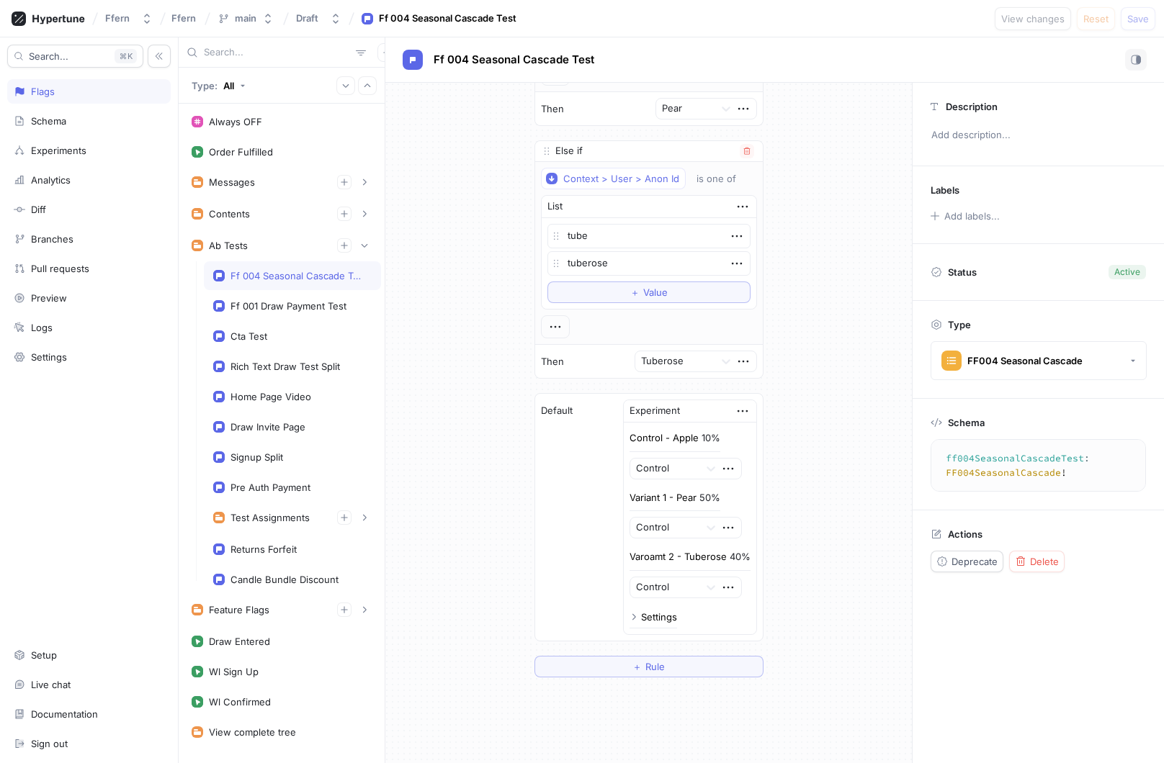
scroll to position [406, 0]
click at [709, 583] on icon at bounding box center [711, 587] width 14 height 14
click at [795, 567] on div "If Context > User > Anon Id is one of List apple To pick up a draggable item, p…" at bounding box center [648, 182] width 527 height 1011
click at [743, 410] on icon "button" at bounding box center [743, 411] width 16 height 16
click at [778, 395] on div "If Context > User > Anon Id is one of List apple To pick up a draggable item, p…" at bounding box center [648, 182] width 527 height 1011
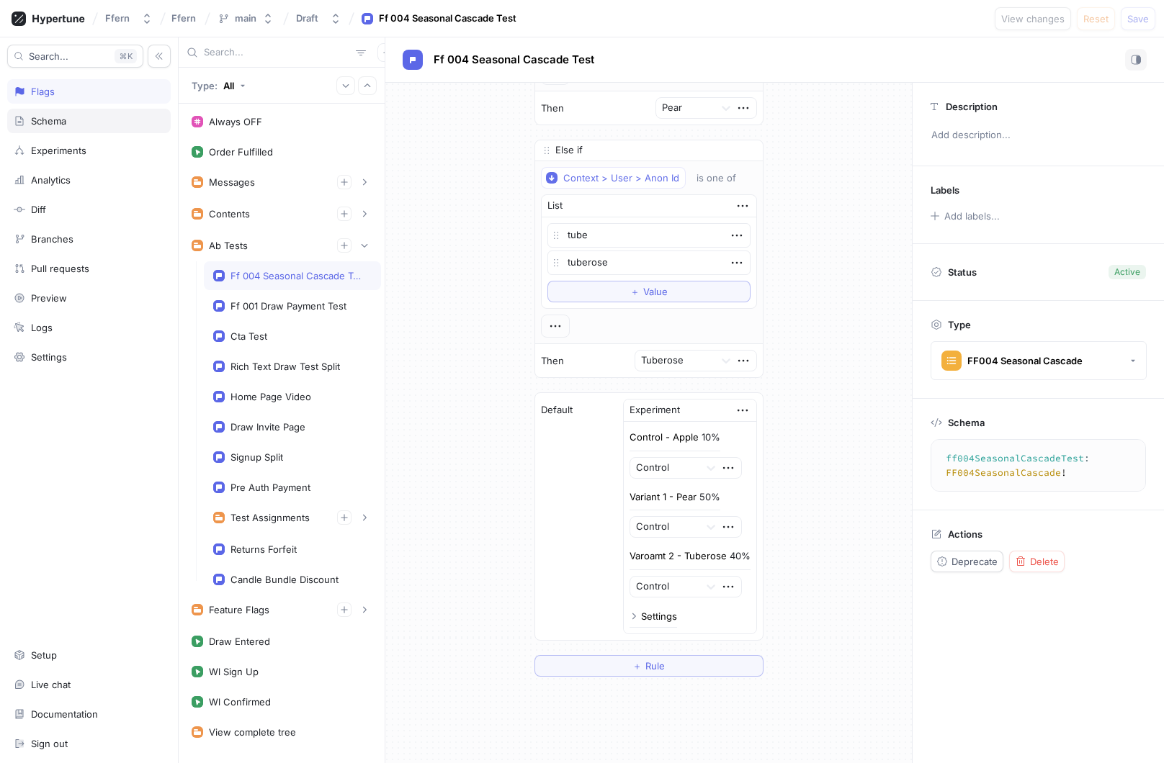
click at [104, 129] on div "Schema" at bounding box center [88, 121] width 163 height 24
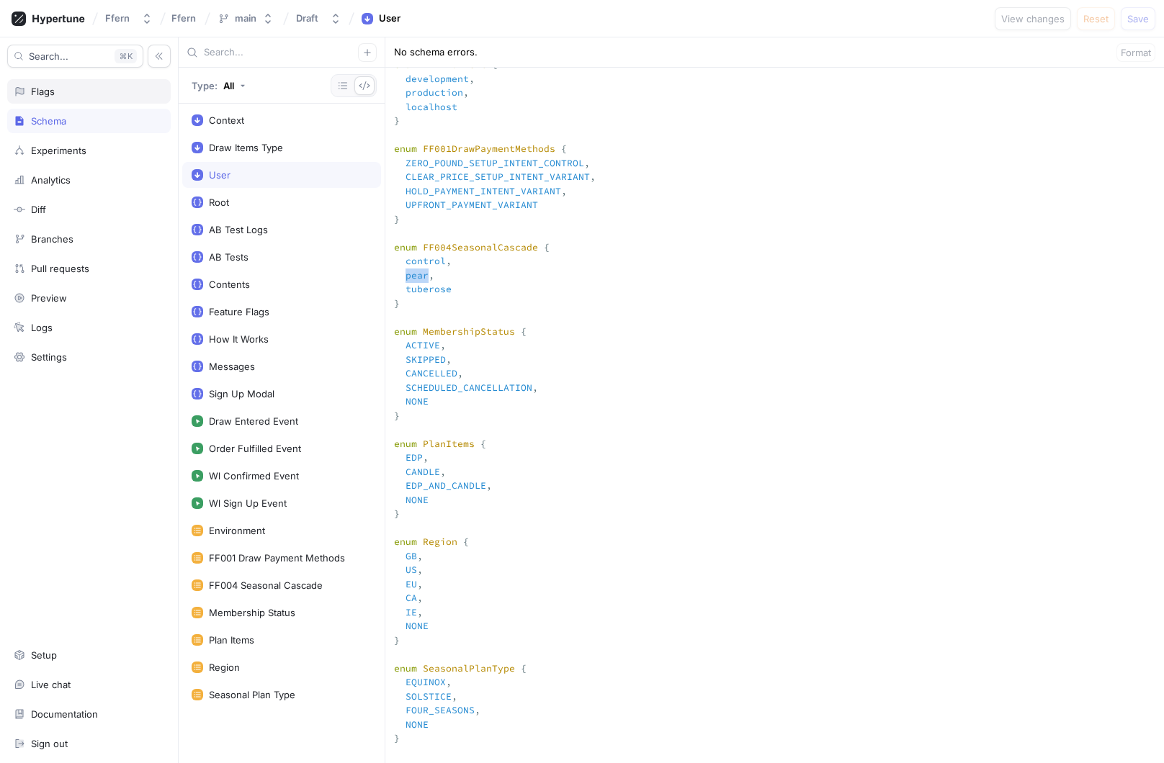
click at [94, 92] on div "Flags" at bounding box center [89, 92] width 151 height 12
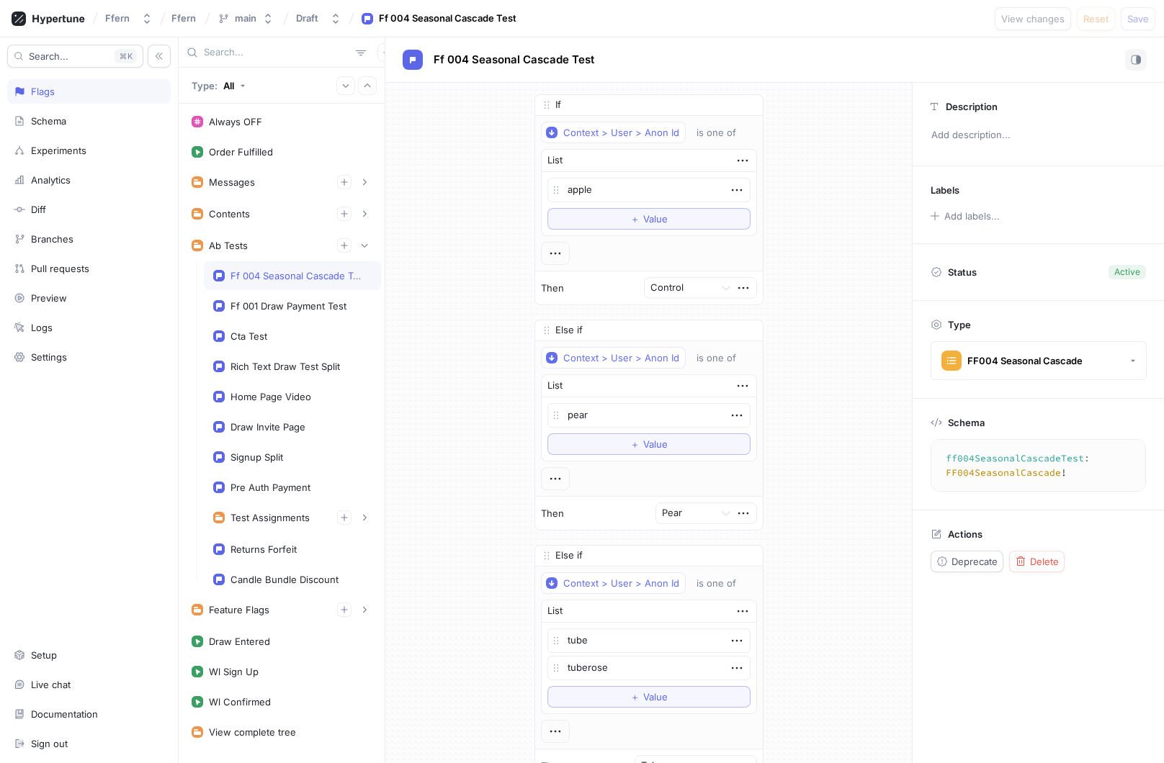
type textarea "x"
